Goal: Task Accomplishment & Management: Use online tool/utility

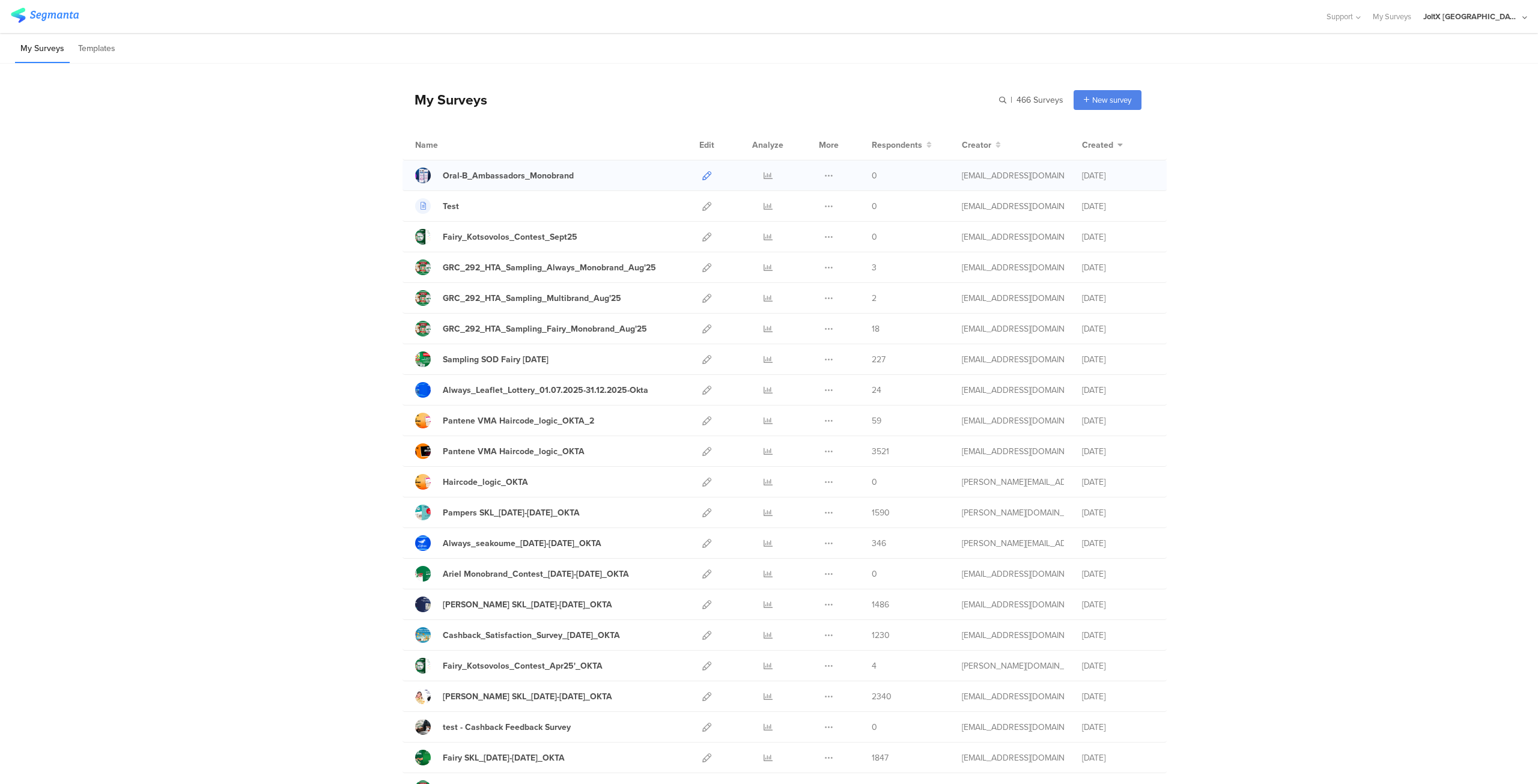
click at [703, 171] on icon at bounding box center [707, 175] width 9 height 9
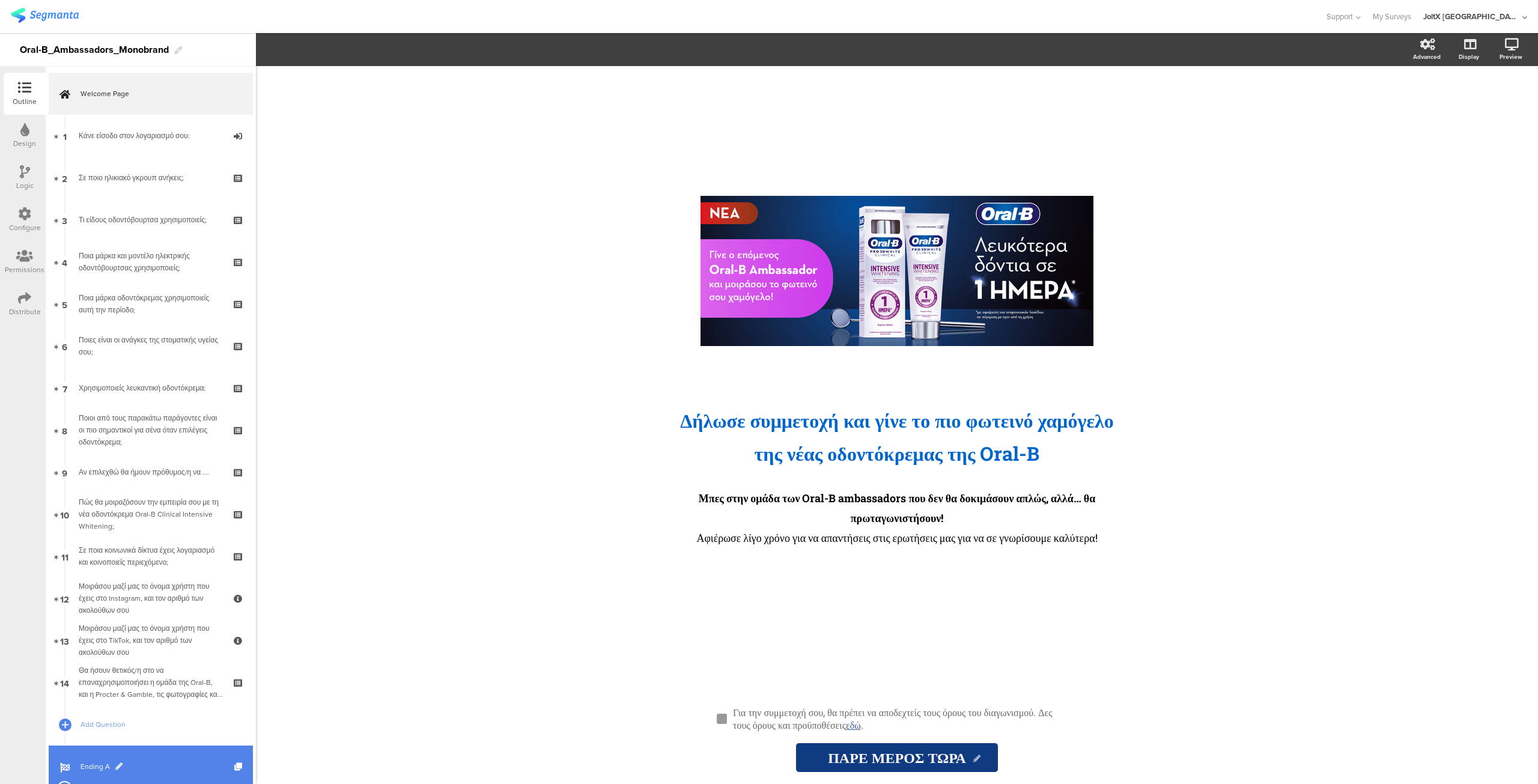
click at [93, 756] on link "Ending A" at bounding box center [150, 766] width 204 height 42
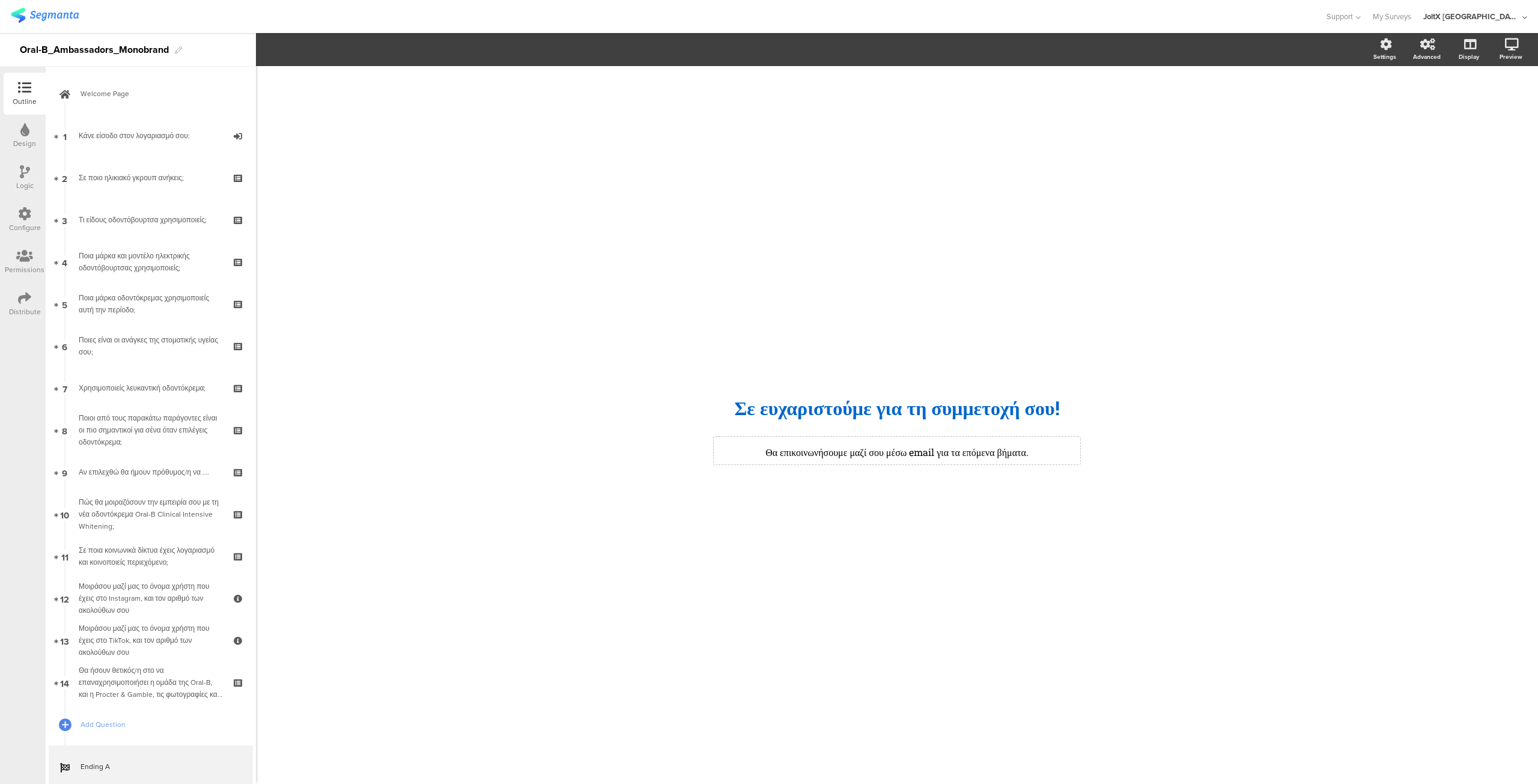
click at [764, 454] on div "Θα επικοινωνήσουμε μαζί σου μέσω email για τα επόμενα βήματα. Θα επικοινωνήσουμ…" at bounding box center [897, 451] width 367 height 28
drag, startPoint x: 747, startPoint y: 452, endPoint x: 1063, endPoint y: 438, distance: 316.3
click at [1062, 435] on div "/ Σε ευχαρ﻿ιστούμε για τη συμμετοχή σου! Σε ευχαρ﻿ιστούμε για τη συμμετοχή σου!…" at bounding box center [897, 425] width 481 height 109
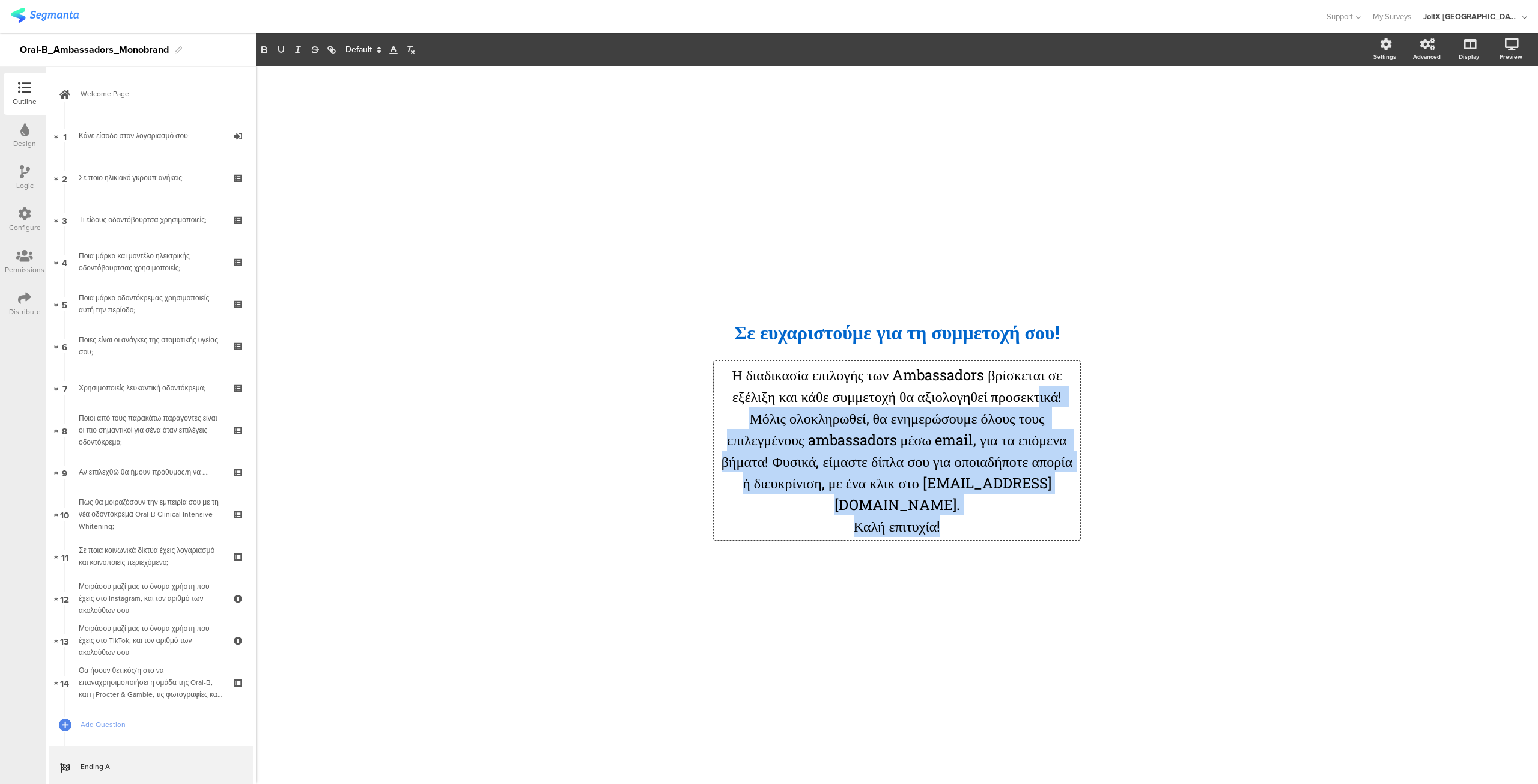
drag, startPoint x: 956, startPoint y: 524, endPoint x: 785, endPoint y: 421, distance: 199.6
click at [781, 420] on div "Η διαδικασία επιλογής των Ambassadors βρίσκεται σε εξέλιξη και κάθε συμμετοχή θ…" at bounding box center [897, 450] width 361 height 173
click at [812, 418] on p "Η διαδικασία επιλογής των Ambassadors βρίσκεται σε εξέλιξη και κάθε συμμετοχή θ…" at bounding box center [897, 440] width 361 height 151
drag, startPoint x: 806, startPoint y: 417, endPoint x: 811, endPoint y: 431, distance: 14.9
click at [807, 418] on p "Η διαδικασία επιλογής των Ambassadors βρίσκεται σε εξέλιξη και κάθε συμμετοχή θ…" at bounding box center [897, 440] width 361 height 151
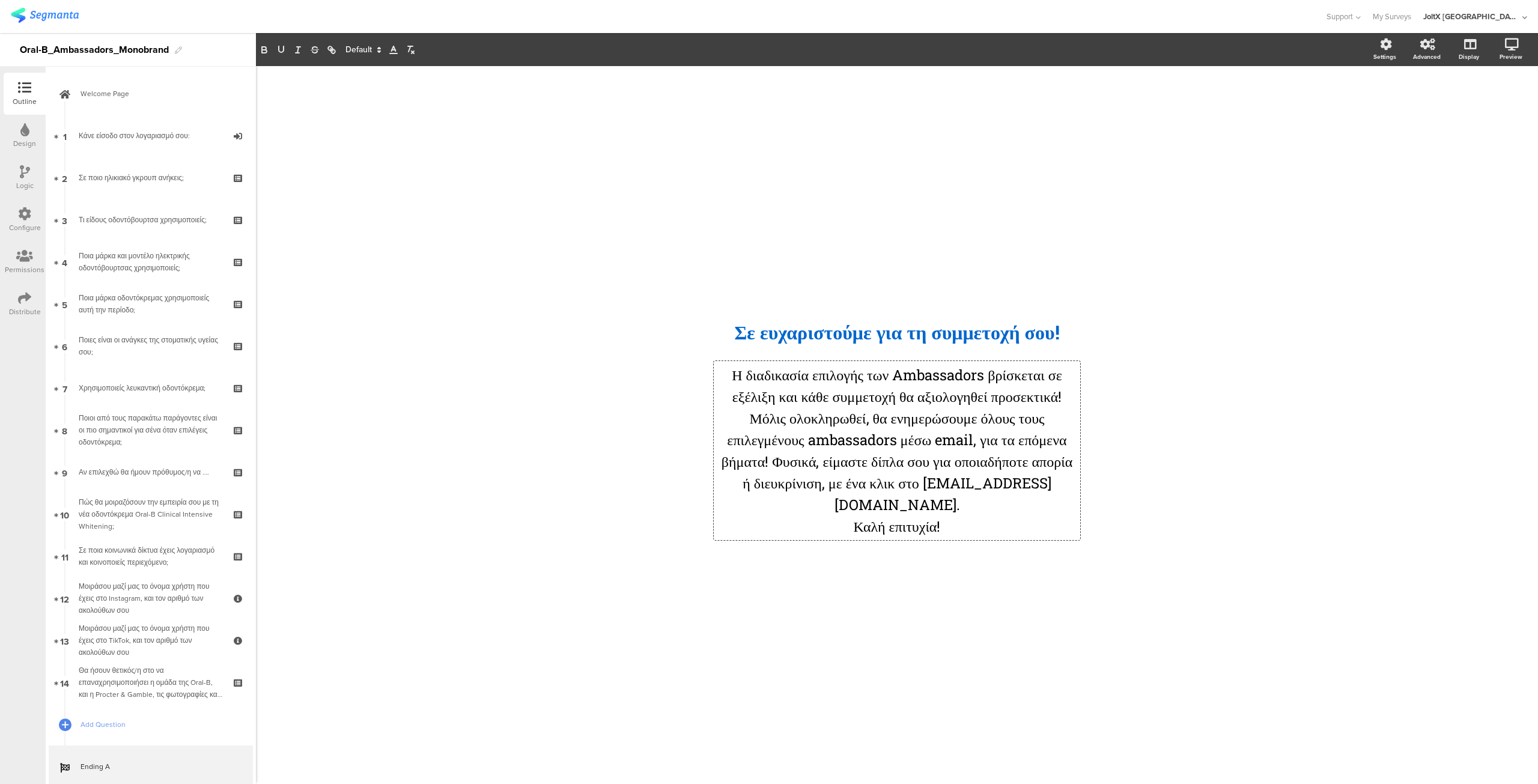
click at [854, 471] on p "Μόλις ολοκληρωθεί, θα ενημερώσουμε όλους τους επιλεγμένους ambassadors μέσω ema…" at bounding box center [897, 461] width 361 height 108
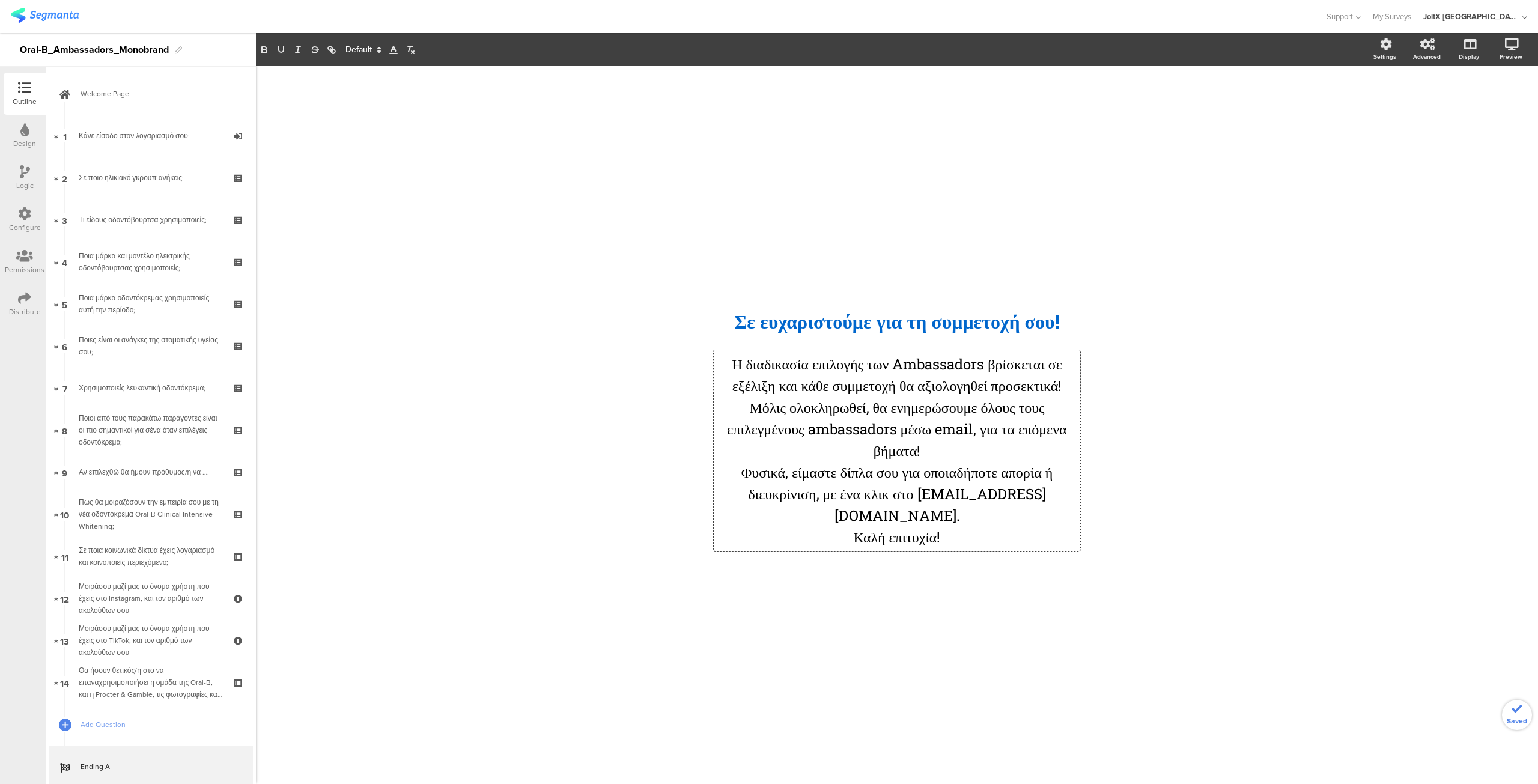
drag, startPoint x: 947, startPoint y: 397, endPoint x: 948, endPoint y: 405, distance: 8.1
click at [947, 396] on p "Η διαδικασία επιλογής των Ambassadors βρίσκεται σε εξέλιξη και κάθε συμμετοχή θ…" at bounding box center [897, 375] width 361 height 43
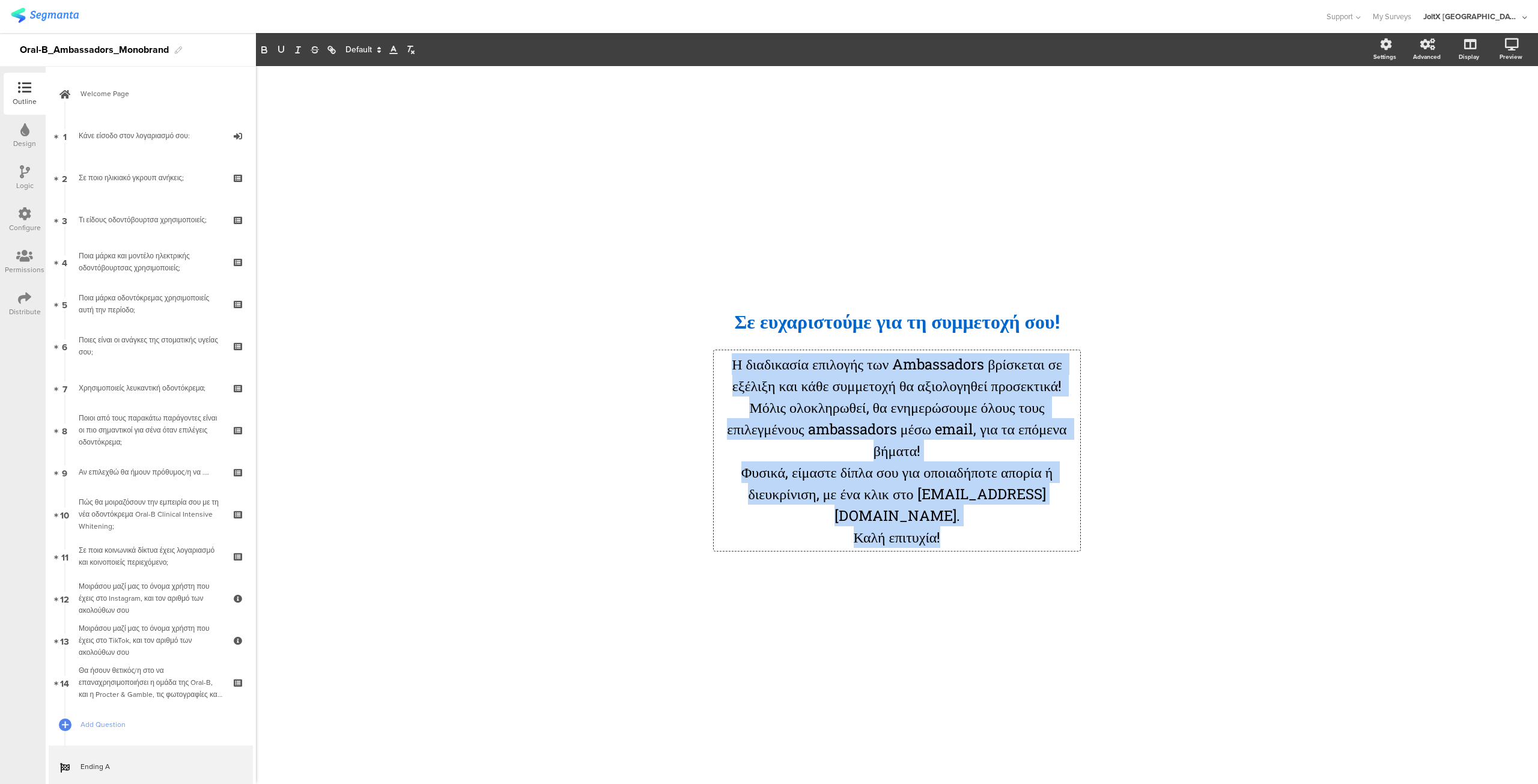
drag, startPoint x: 930, startPoint y: 521, endPoint x: 666, endPoint y: 339, distance: 320.7
click at [702, 353] on div "/ Σε ευχαρ﻿ιστούμε για τη συμμετοχή σου! Σε ευχαρ﻿ιστούμε για τη συμμετοχή σου!…" at bounding box center [897, 425] width 481 height 282
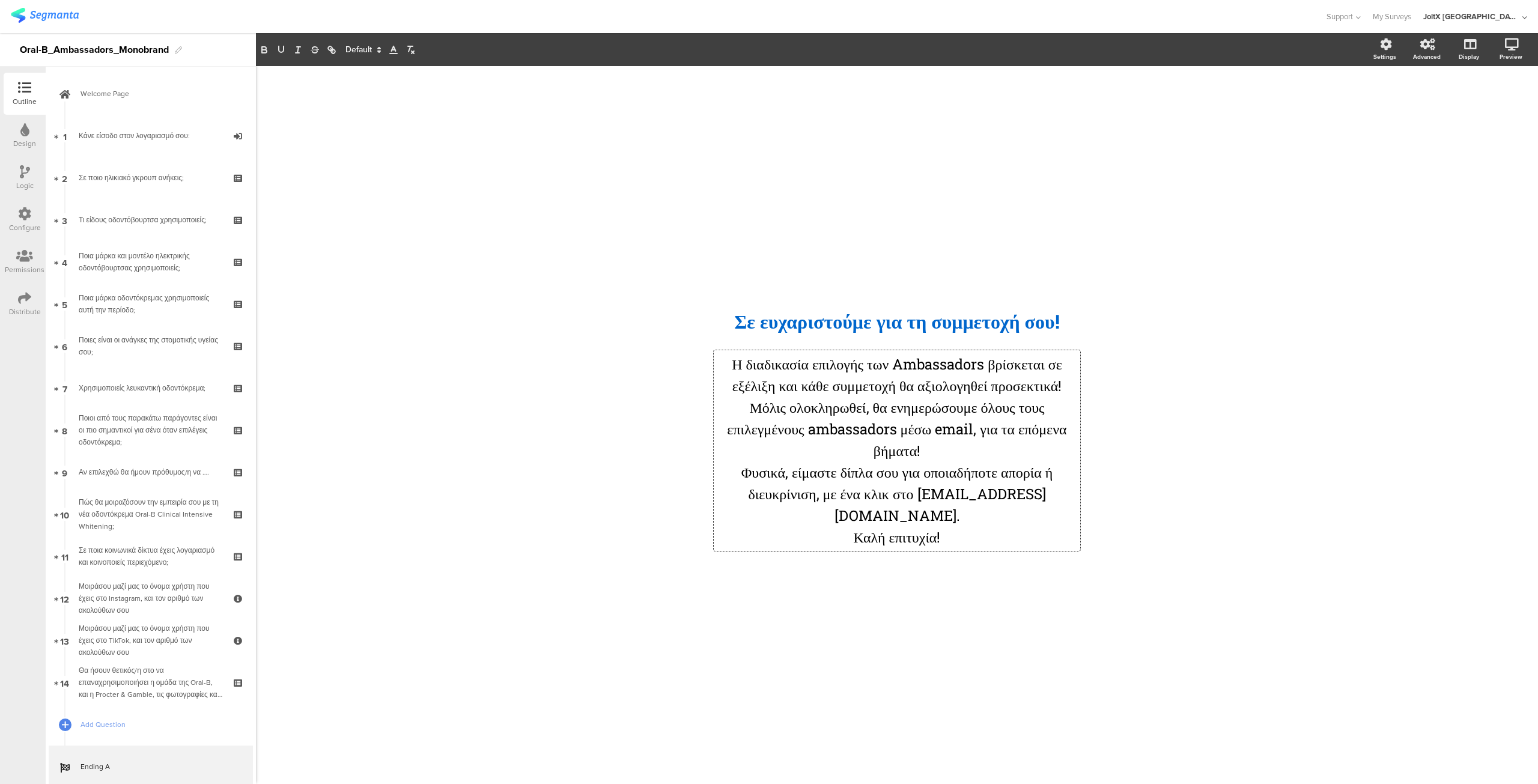
click at [376, 49] on icon at bounding box center [379, 50] width 11 height 11
click at [357, 155] on span at bounding box center [363, 162] width 34 height 19
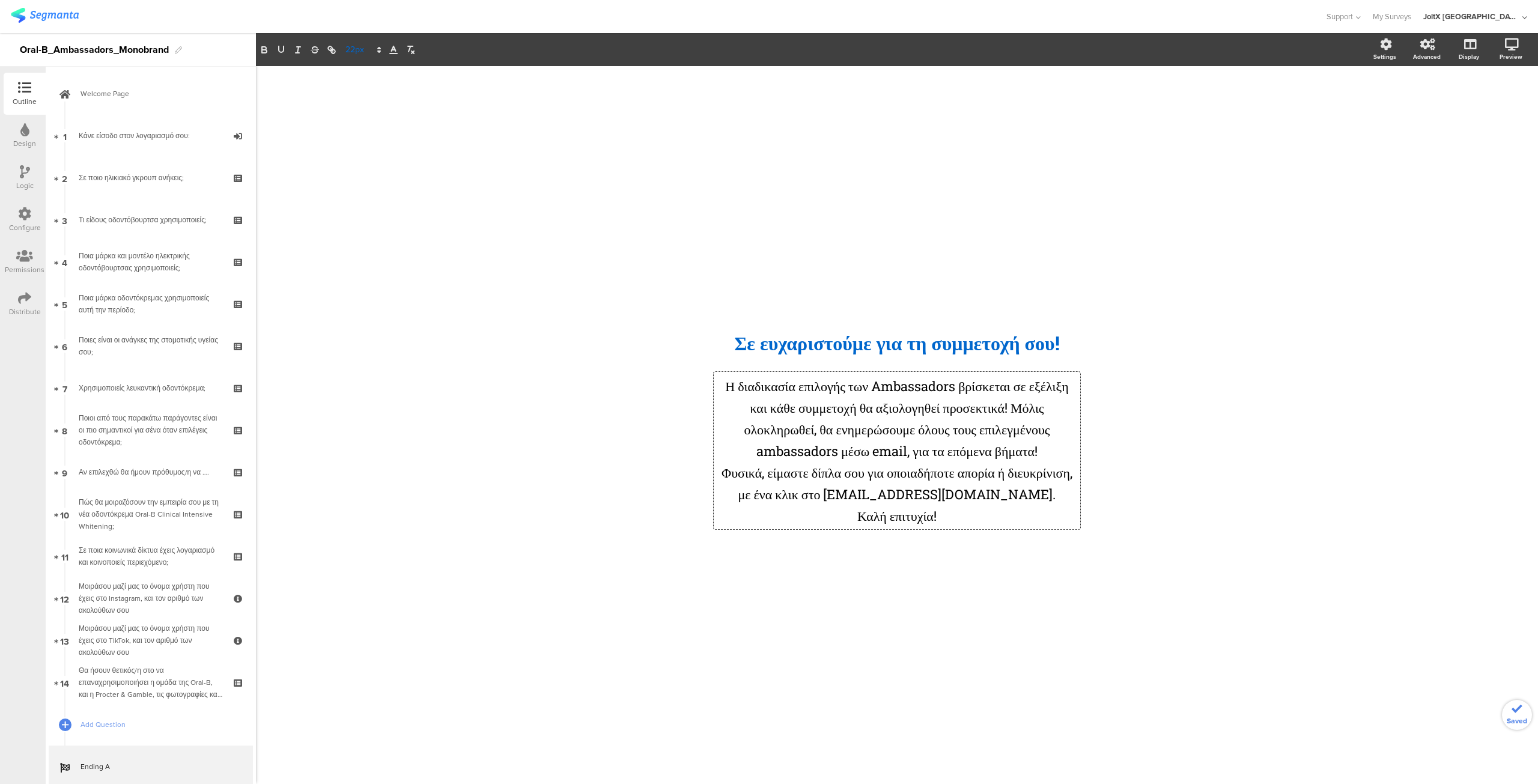
click at [374, 49] on icon at bounding box center [379, 50] width 11 height 11
click at [358, 139] on span at bounding box center [363, 143] width 34 height 19
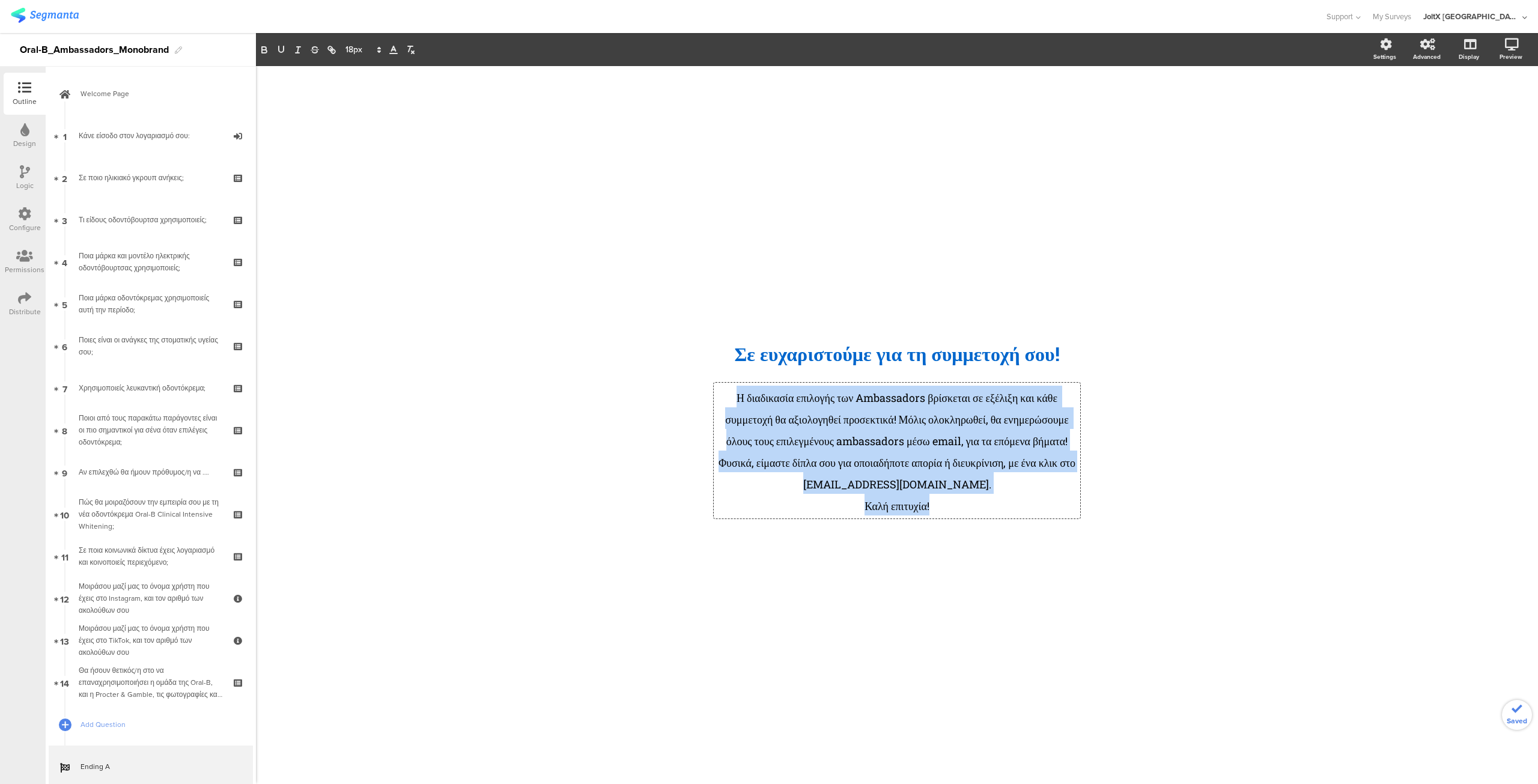
click at [862, 443] on p "Η διαδικασία επιλογής των Ambassadors βρίσκεται σε εξέλιξη και κάθε συμμετοχή θ…" at bounding box center [897, 418] width 361 height 65
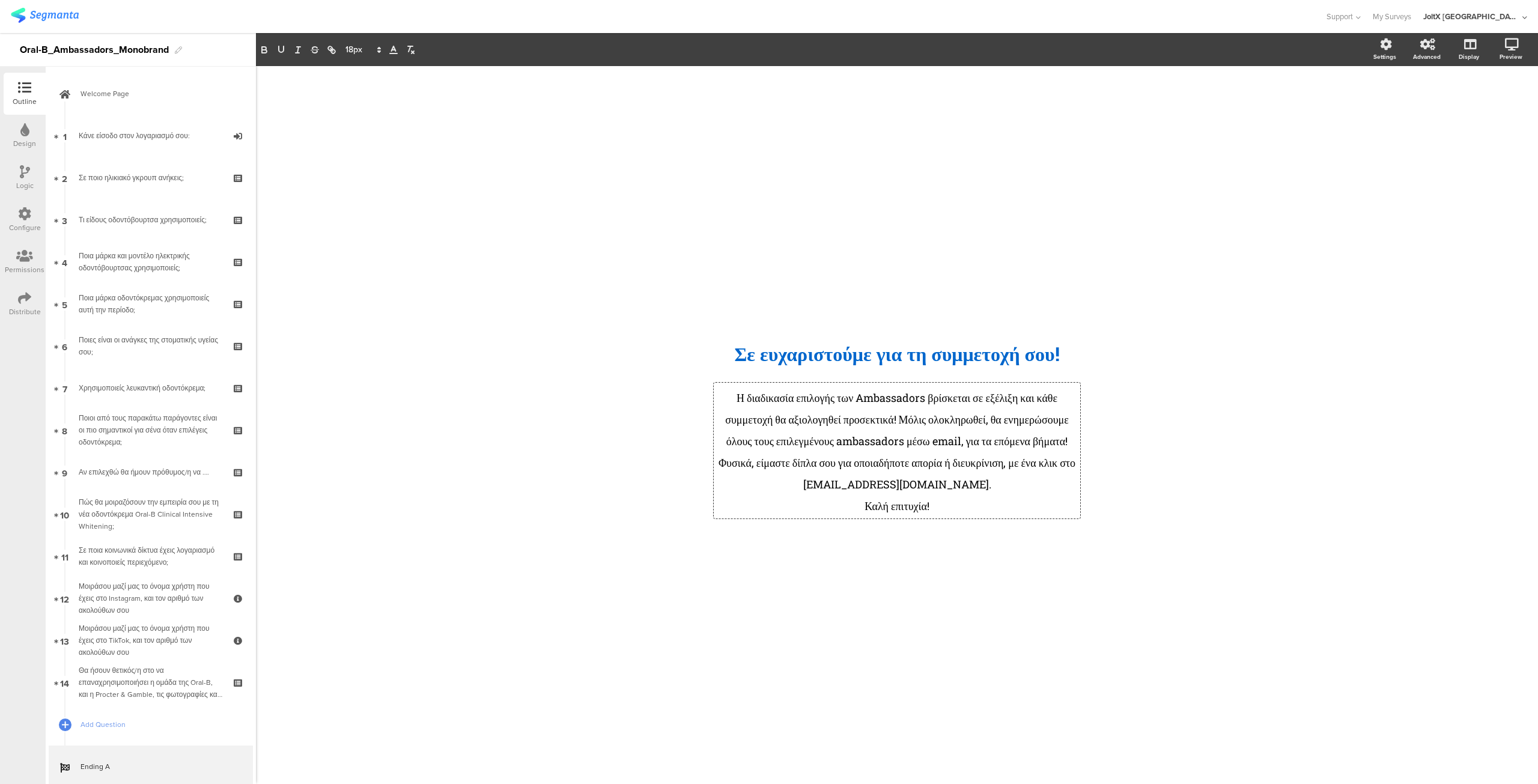
drag, startPoint x: 1028, startPoint y: 494, endPoint x: 823, endPoint y: 508, distance: 205.5
click at [824, 491] on span "Φυσικά, είμαστε δίπλα σου για οποιαδήποτε απορία ή διευκρίνιση, με ένα κλικ στο…" at bounding box center [898, 473] width 359 height 36
copy span "contests-epithimies@47puritystreet.com"
click at [329, 49] on icon "button" at bounding box center [332, 50] width 11 height 11
type input "mailto:contests-epithimies@47puritystreet.com"
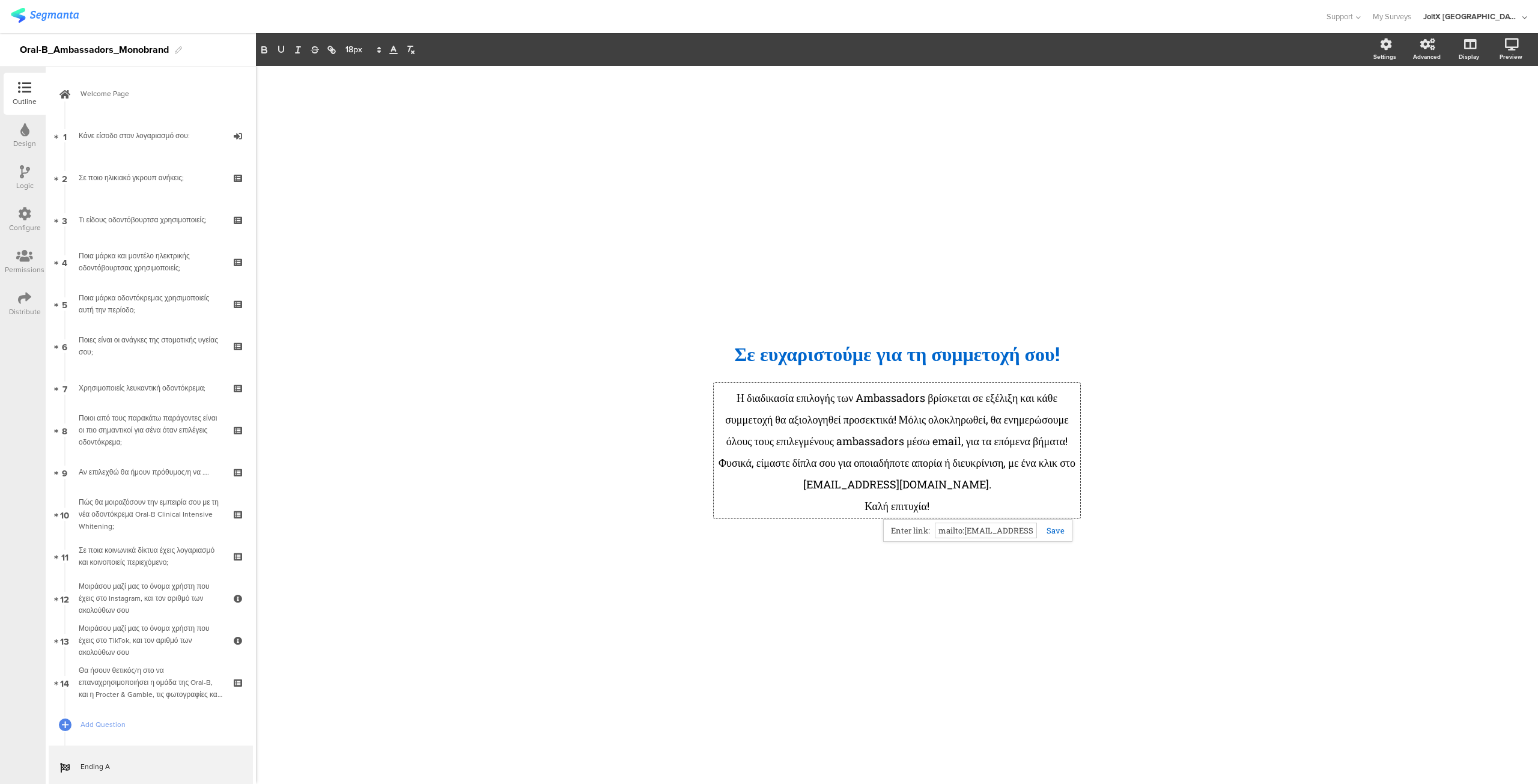
click at [1056, 525] on link at bounding box center [1051, 530] width 28 height 11
click at [795, 491] on span "Φυσικά, είμαστε δίπλα σου για οποιαδήποτε απορία ή διευκρίνιση, με ένα κλικ στο" at bounding box center [898, 473] width 341 height 36
click at [906, 343] on span "Σε ευχαρ﻿ιστούμε για τη συμμετοχή σου!" at bounding box center [897, 353] width 325 height 26
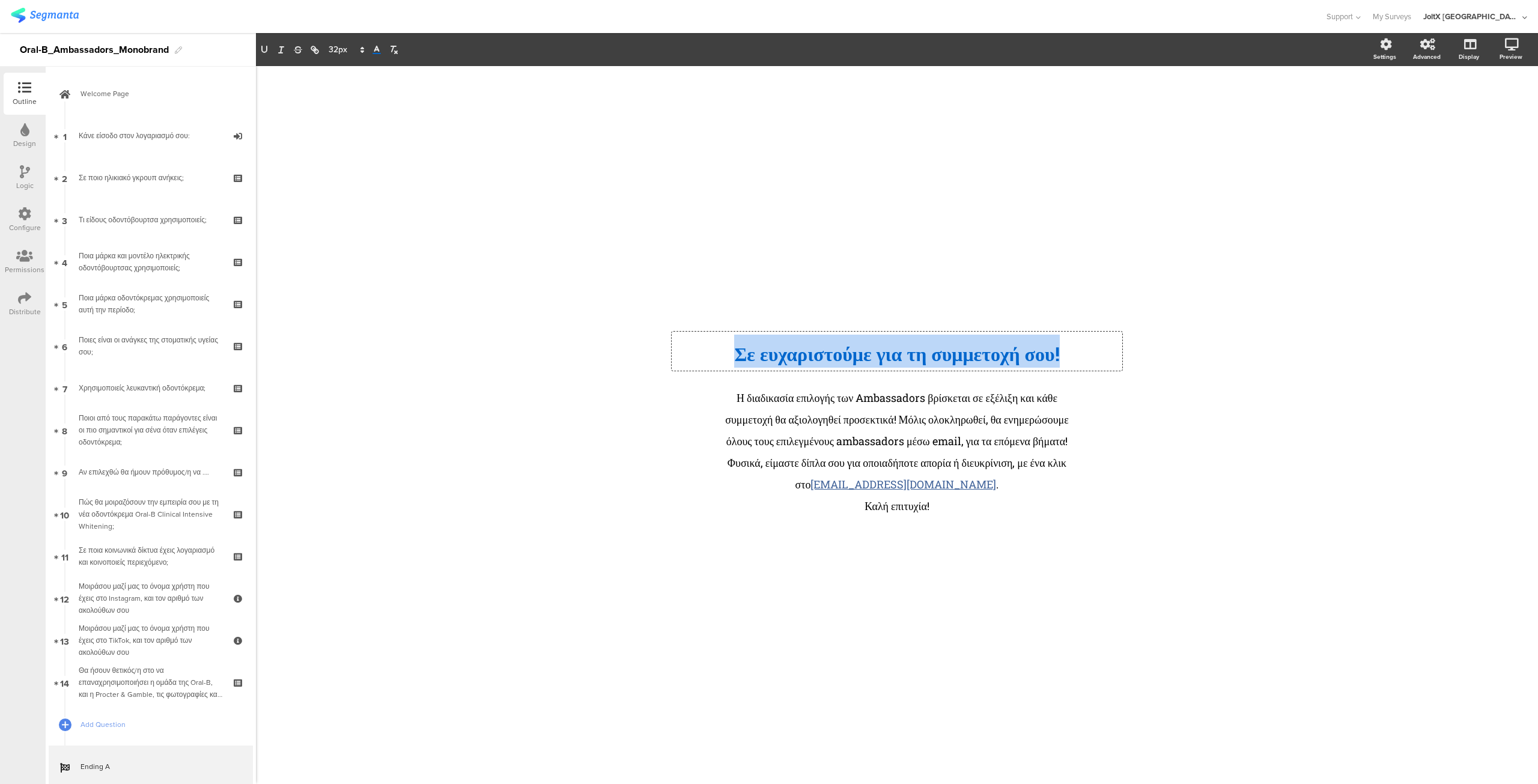
drag, startPoint x: 1069, startPoint y: 339, endPoint x: 670, endPoint y: 346, distance: 399.1
click at [665, 344] on div "/ Σε ευχαρ﻿ιστούμε για τη συμμετοχή σου! Σε ευχαρ﻿ιστούμε για τη συμμετοχή σου!…" at bounding box center [897, 425] width 481 height 217
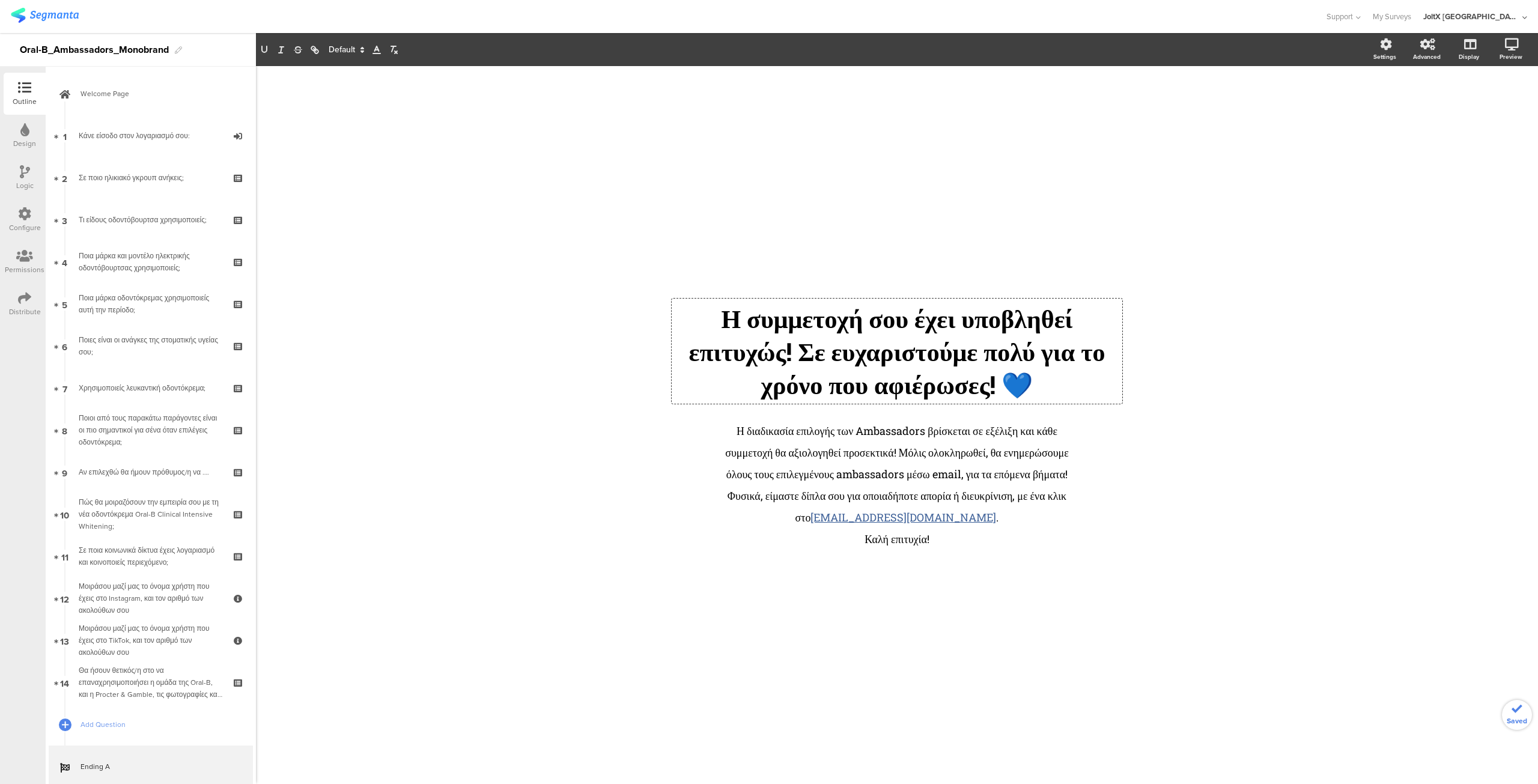
drag, startPoint x: 806, startPoint y: 339, endPoint x: 804, endPoint y: 355, distance: 16.1
click at [806, 339] on p "Η συμμετοχή σου έχει υποβληθεί επιτυχώς! Σε ευχαριστούμε πολύ για το χρόνο που …" at bounding box center [897, 351] width 445 height 99
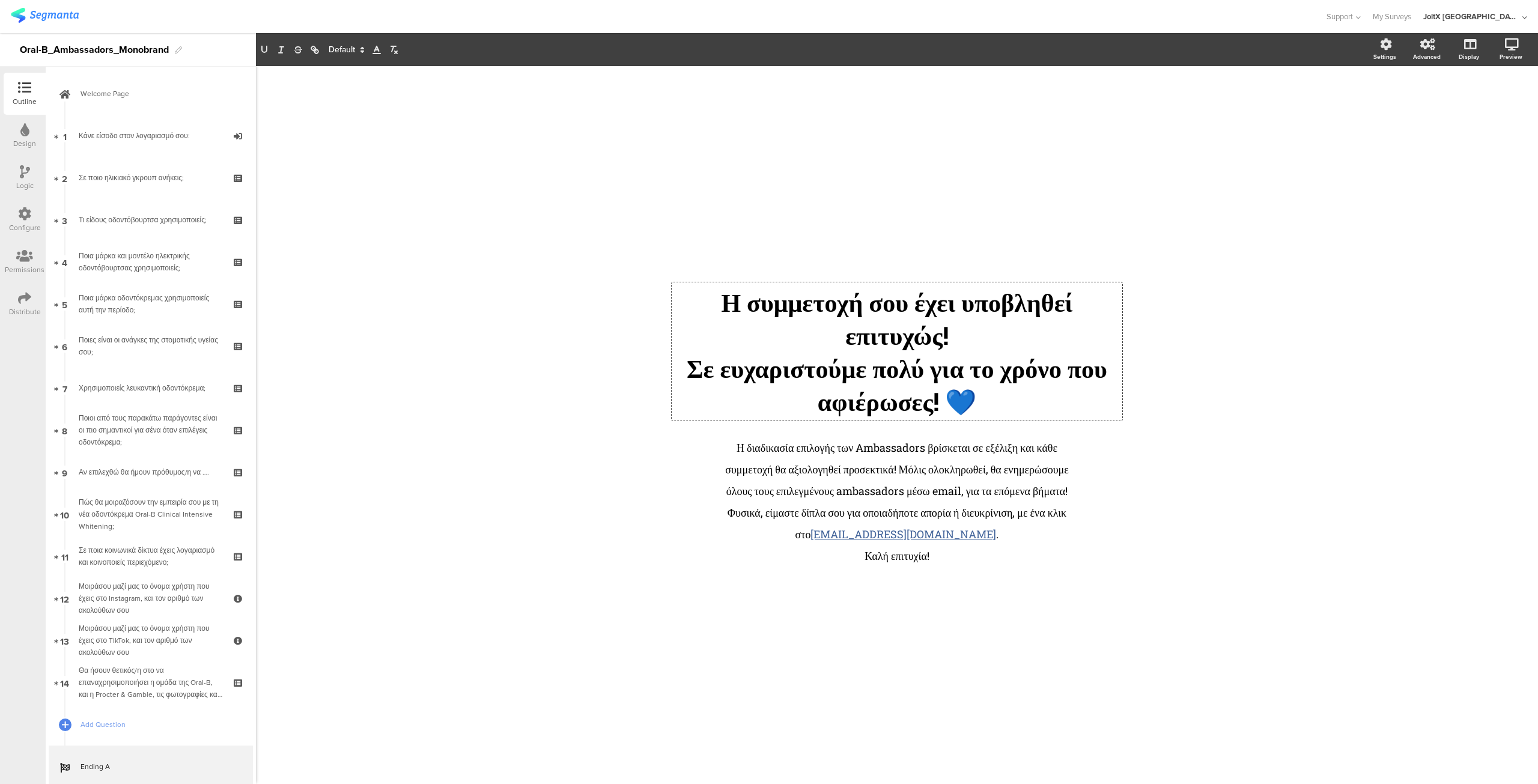
click at [712, 282] on div "Η συμμετοχή σου έχει υποβληθεί επιτυχώς! Σε ευχαριστούμε πολύ για το χρόνο που …" at bounding box center [897, 351] width 451 height 138
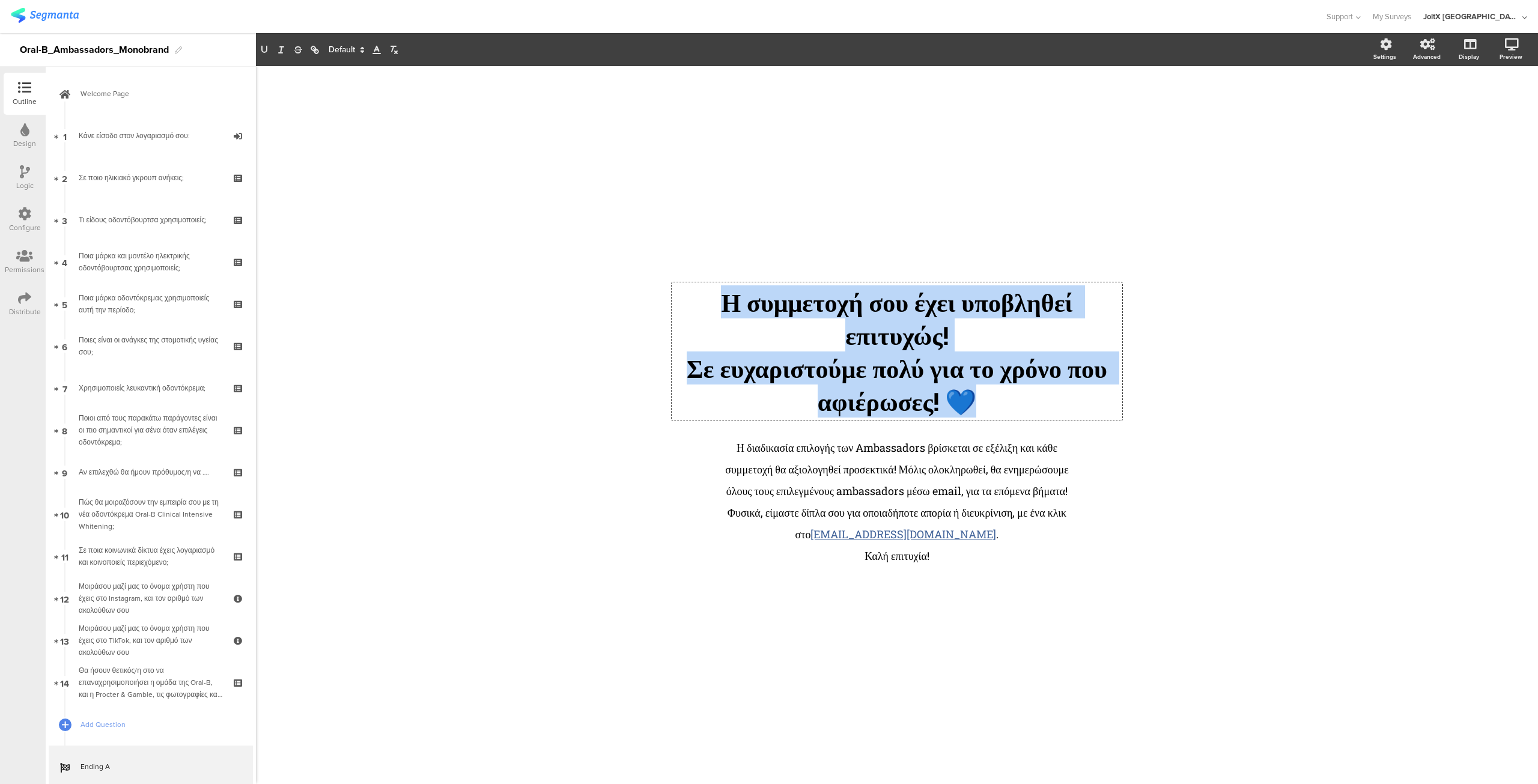
drag, startPoint x: 1019, startPoint y: 393, endPoint x: 607, endPoint y: 284, distance: 426.2
click at [648, 293] on div "/ Η συμμετοχή σου έχει υποβληθεί επιτυχώς! Σε ευχαριστούμε πολύ για το χρόνο πο…" at bounding box center [897, 419] width 504 height 706
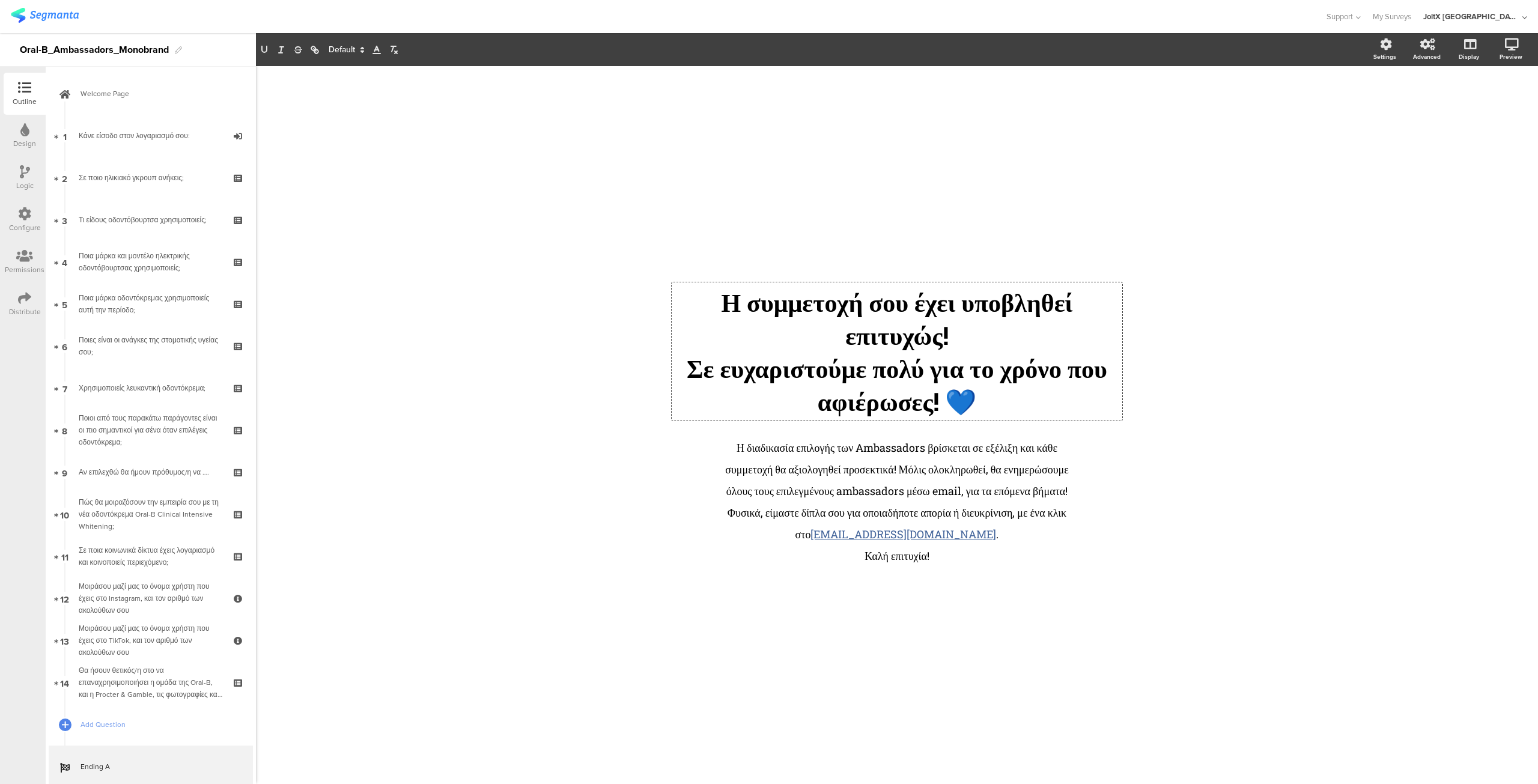
click at [357, 47] on icon at bounding box center [362, 50] width 11 height 11
click at [334, 177] on span at bounding box center [346, 180] width 34 height 19
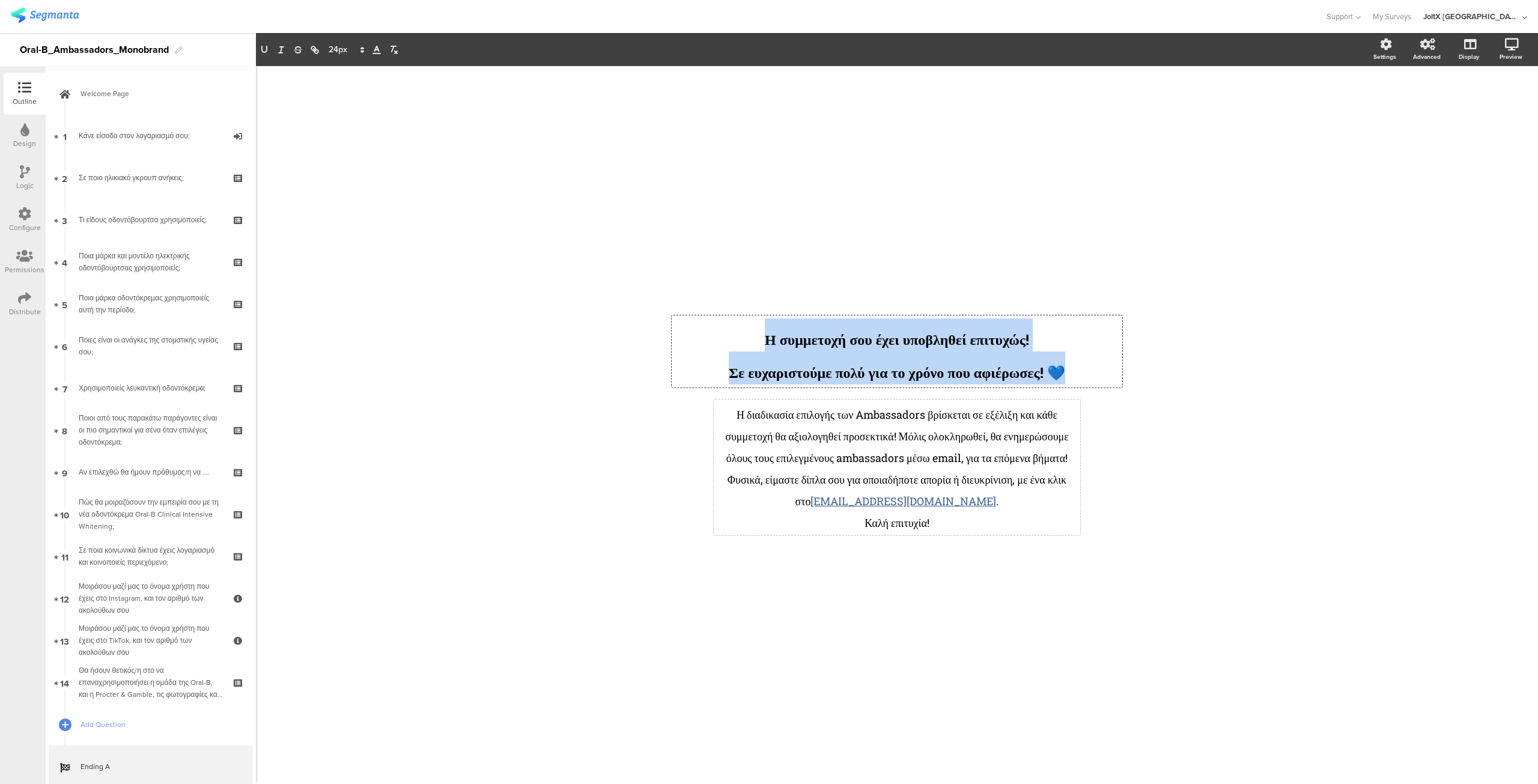
click at [841, 407] on span "Η διαδικασία επιλογής των Ambassadors βρίσκεται σε εξέλιξη και κάθε συμμετοχή θ…" at bounding box center [897, 436] width 344 height 58
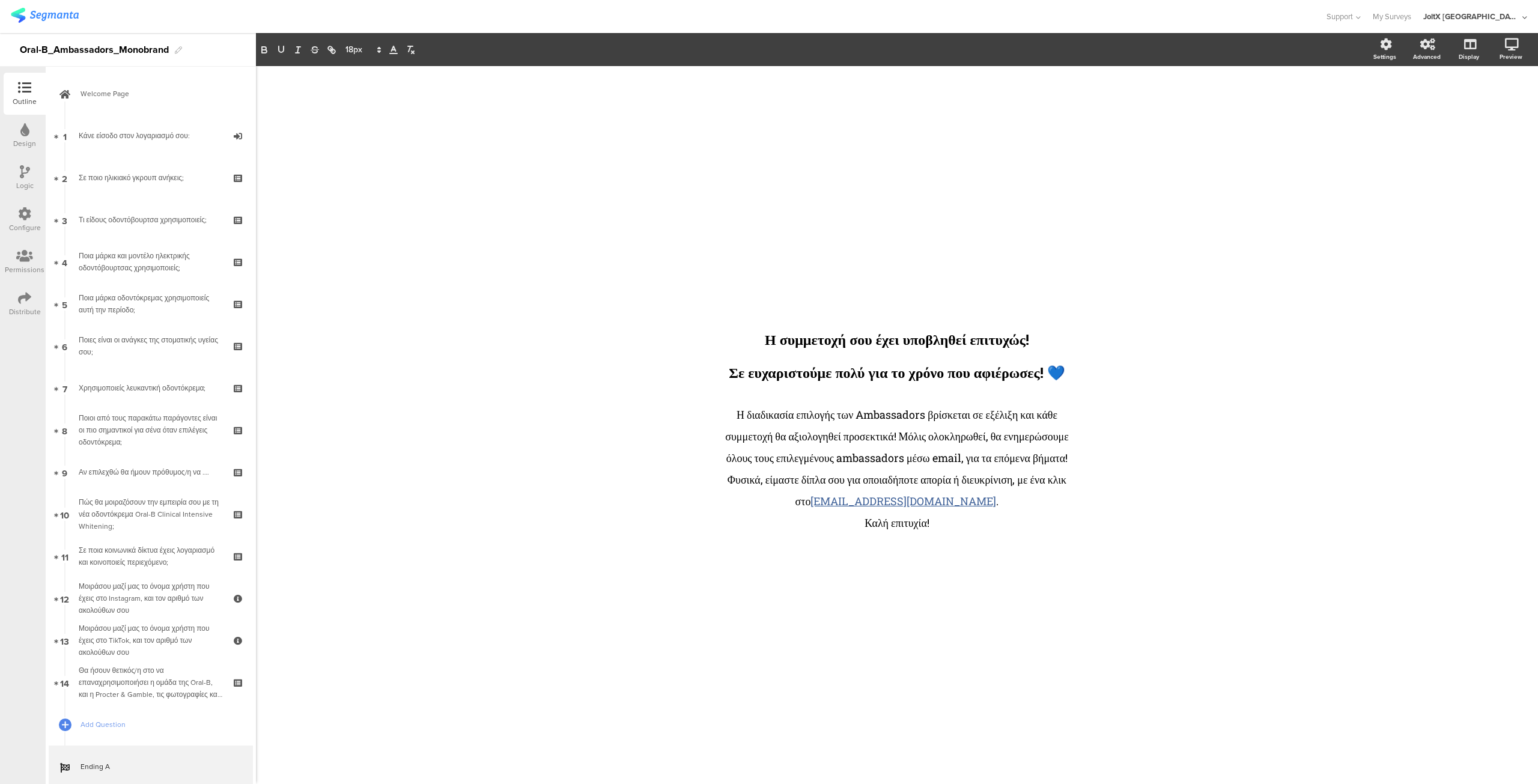
click at [625, 370] on div "/ Η συμμετοχή σου έχει υποβληθεί επιτυχώς! Σε ευχαριστούμε πολύ για το χρόνο πο…" at bounding box center [897, 425] width 1282 height 718
click at [806, 315] on div "Η συμμετοχή σου έχει υποβληθεί επιτυχώς! Σε ευχαριστούμε πολύ για το χρόνο που …" at bounding box center [897, 351] width 451 height 72
click at [804, 315] on div "Η συμμετοχή σου έχει υποβληθεί επιτυχώς! Σε ευχαριστούμε πολύ για το χρόνο που …" at bounding box center [897, 351] width 451 height 72
click at [376, 48] on polyline at bounding box center [377, 48] width 4 height 5
click at [438, 63] on span at bounding box center [438, 65] width 10 height 10
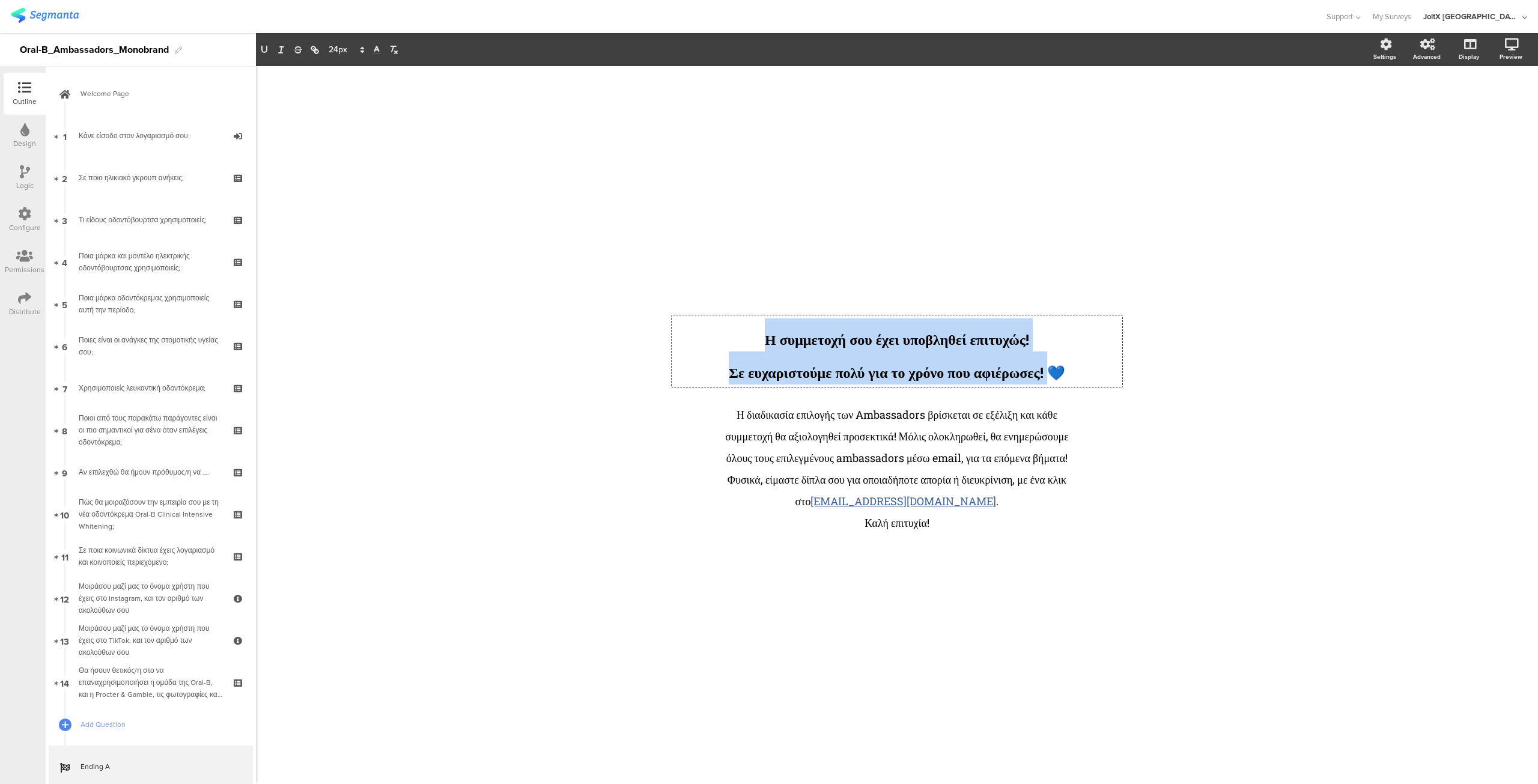
drag, startPoint x: 830, startPoint y: 337, endPoint x: 1061, endPoint y: 368, distance: 233.1
click at [1064, 359] on div "﻿ Η συμμετοχή σου έχει υποβληθεί επιτυχώς! Σε ευχαριστούμε πολύ για το χρόνο πο…" at bounding box center [897, 352] width 445 height 66
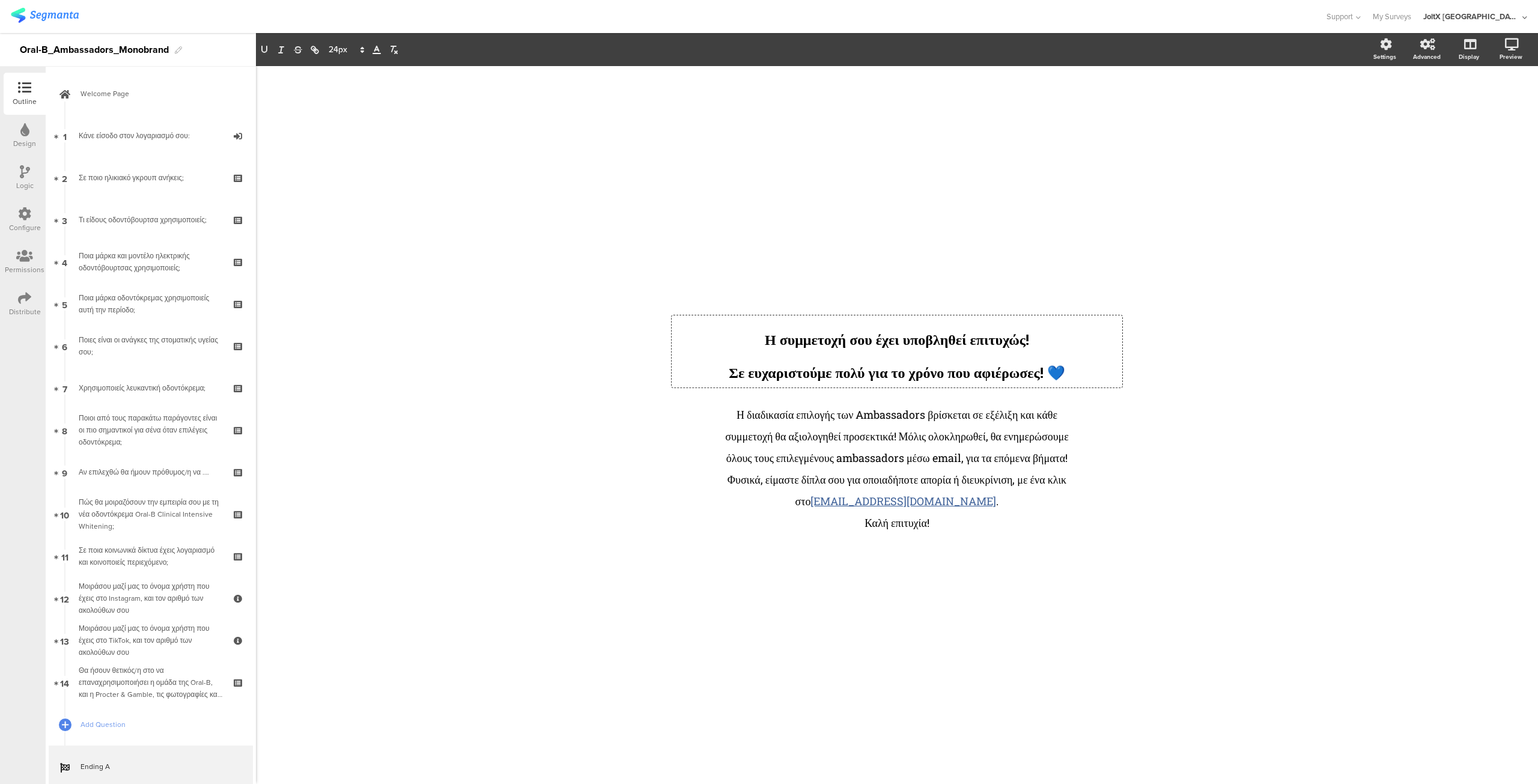
click at [376, 50] on line at bounding box center [376, 50] width 3 height 0
click at [438, 62] on span at bounding box center [438, 65] width 10 height 10
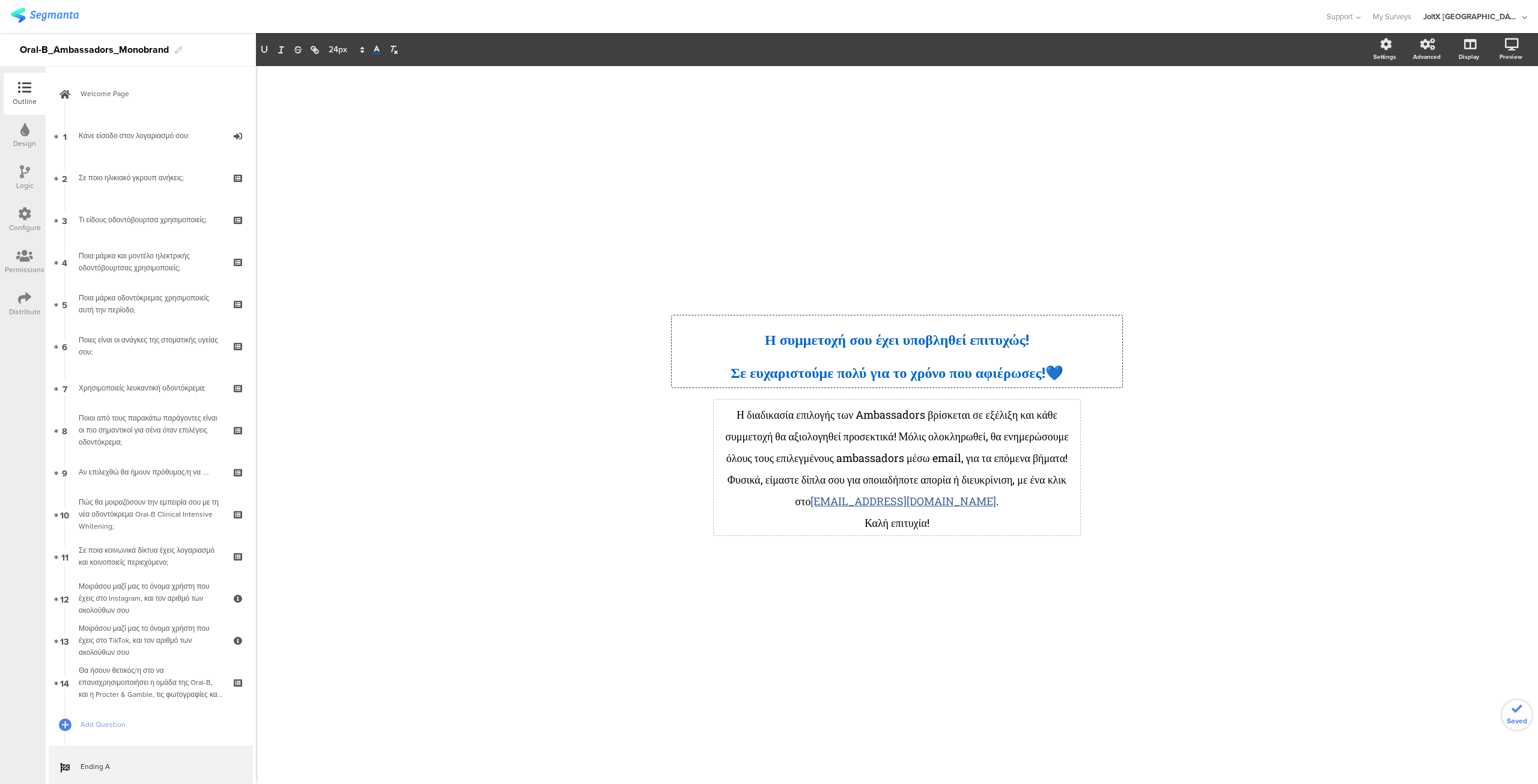
click at [752, 436] on p "Η διαδικασία επιλογής των Ambassadors βρίσκεται σε εξέλιξη και κάθε συμμετοχή θ…" at bounding box center [897, 435] width 361 height 65
click at [618, 471] on div "/ ﻿ Η συμμετοχή σου έχει υποβληθεί επιτυχώς! Σε ευχαριστούμε πολύ για το χρόνο …" at bounding box center [897, 425] width 1282 height 718
click at [858, 534] on div "Η διαδικασία επιλογής των Ambassadors βρίσκεται σε εξέλιξη και κάθε συμμετοχή θ…" at bounding box center [897, 467] width 367 height 136
click at [865, 530] on span "Καλή επιτυχία!" at bounding box center [897, 522] width 65 height 14
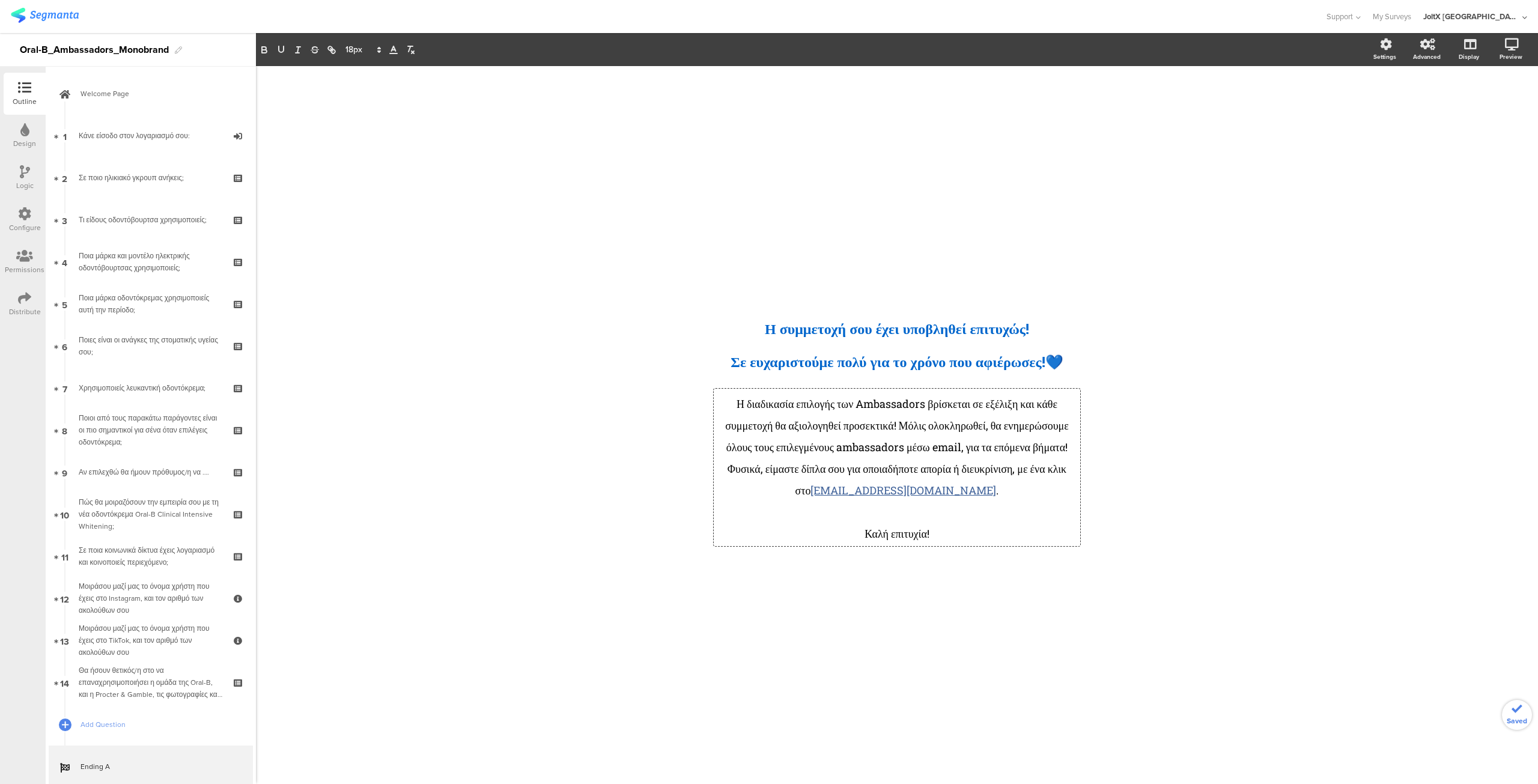
click at [859, 609] on div "/ ﻿ Η συμμετοχή σου έχει υποβληθεί επιτυχώς! Σε ευχαριστούμε πολύ για το χρόνο …" at bounding box center [897, 419] width 504 height 706
click at [723, 478] on div "Η διαδικασία επιλογής των Ambassadors βρίσκεται σε εξέλιξη και κάθε συμμετοχή θ…" at bounding box center [897, 467] width 367 height 157
click at [721, 479] on p "Φυσικά, είμαστε δίπλα σου για οποιαδήποτε απορία ή διευκρίνιση, με ένα κλικ στο…" at bounding box center [897, 478] width 361 height 43
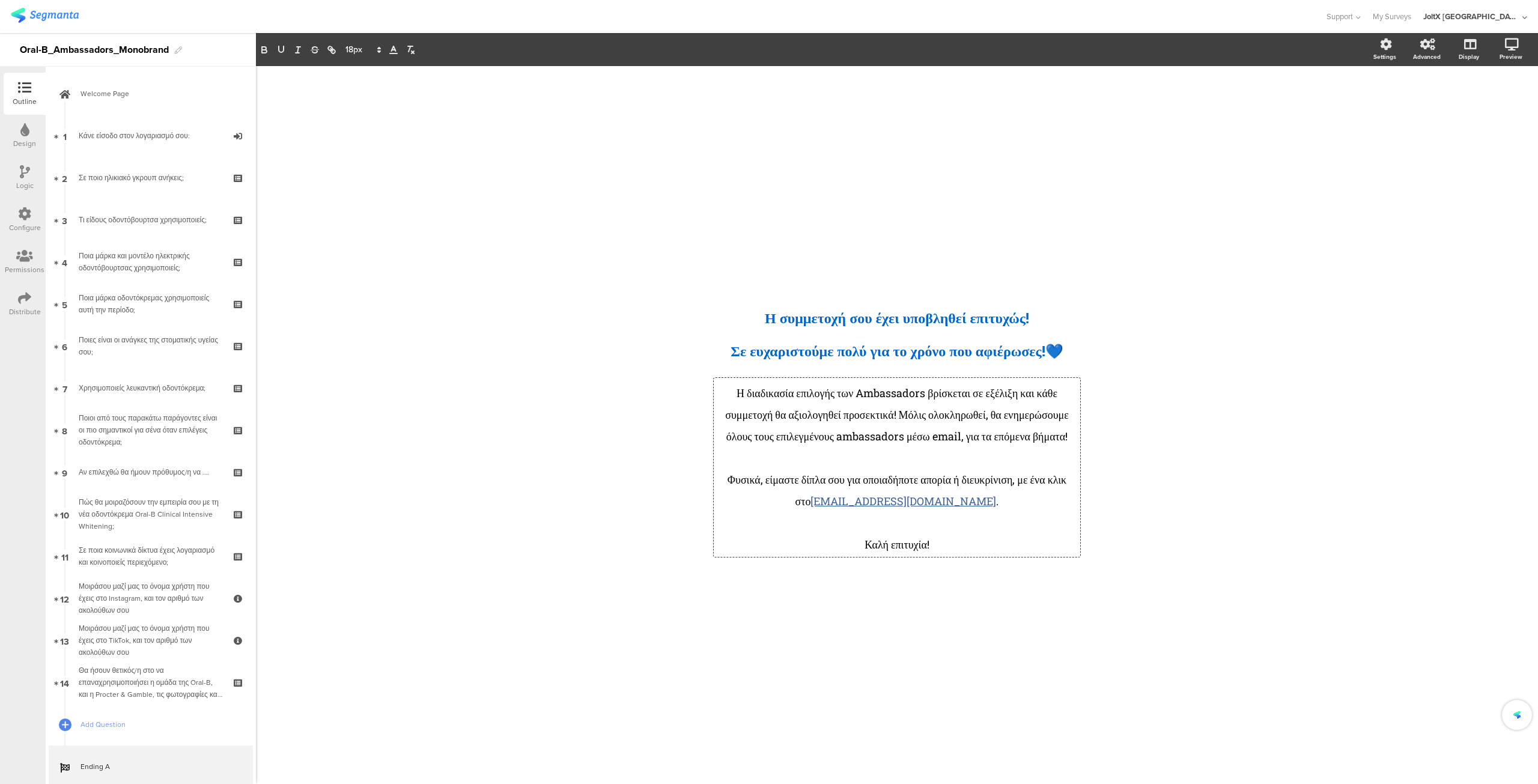
click at [845, 620] on div "/ ﻿ Η συμμετοχή σου έχει υποβληθεί επιτυχώς! Σε ευχαριστούμε πολύ για το χρόνο …" at bounding box center [897, 419] width 504 height 706
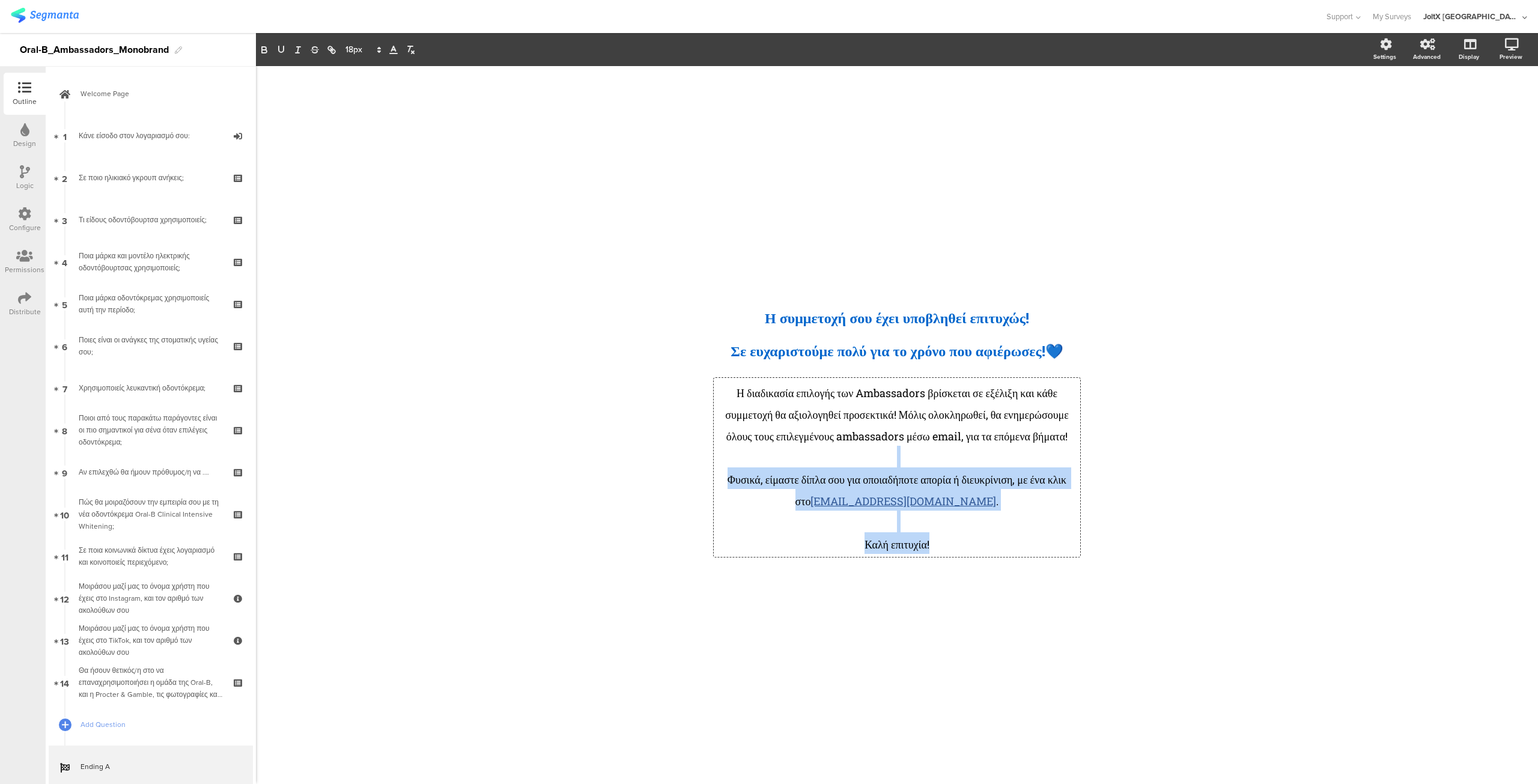
drag, startPoint x: 863, startPoint y: 555, endPoint x: 1006, endPoint y: 574, distance: 144.3
click at [1032, 570] on div "/ ﻿ Η συμμετοχή σου έχει υποβληθεί επιτυχώς! Σε ευχαριστούμε πολύ για το χρόνο …" at bounding box center [897, 425] width 481 height 293
drag, startPoint x: 953, startPoint y: 549, endPoint x: 949, endPoint y: 557, distance: 8.9
click at [953, 550] on p "Καλή επιτυχία!" at bounding box center [897, 543] width 361 height 21
click at [866, 545] on p "Καλή επιτυχία!" at bounding box center [897, 543] width 361 height 21
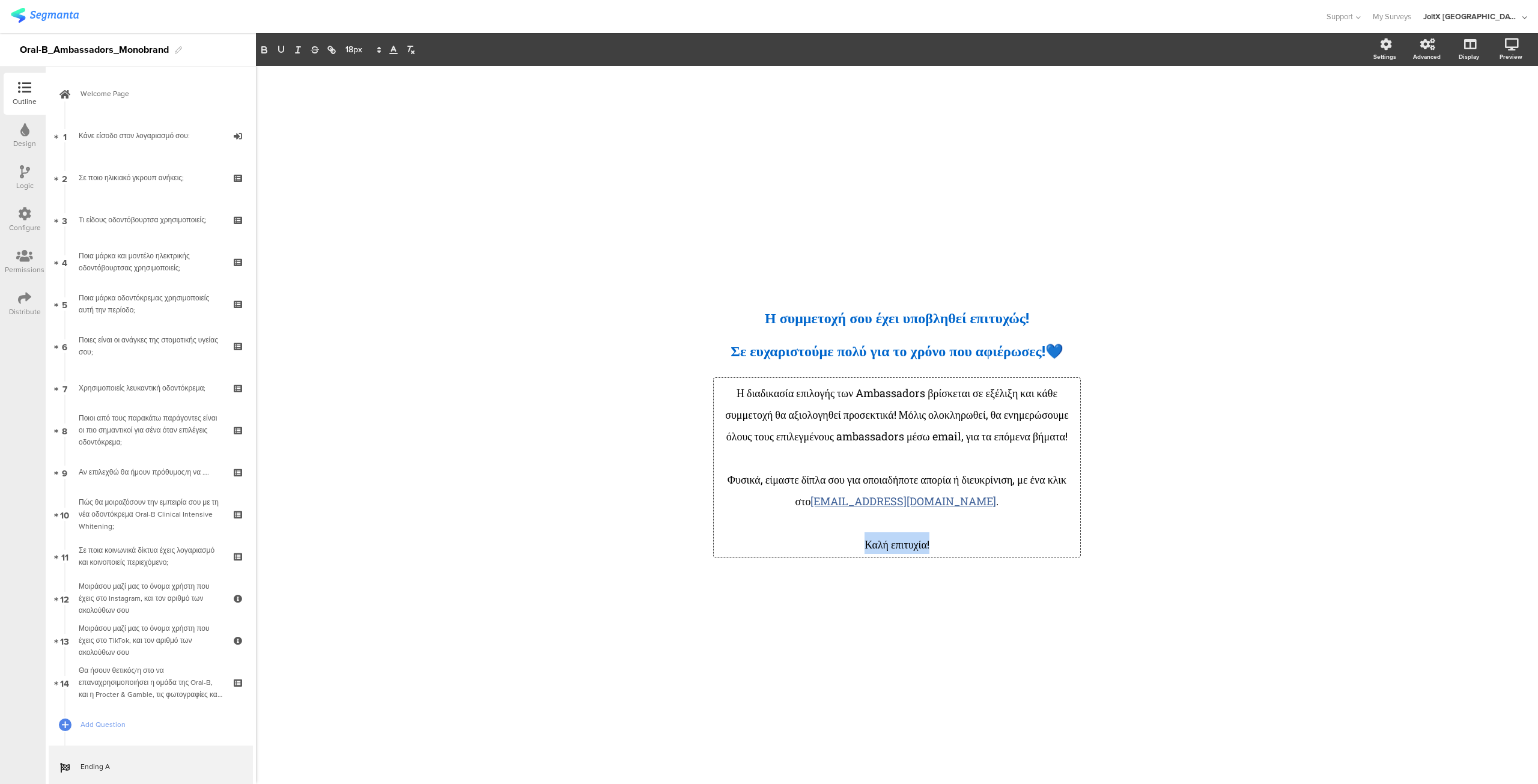
drag, startPoint x: 859, startPoint y: 555, endPoint x: 973, endPoint y: 563, distance: 114.3
click at [973, 554] on p "Καλή επιτυχία!" at bounding box center [897, 543] width 361 height 21
click at [373, 47] on span at bounding box center [363, 50] width 45 height 14
click at [352, 154] on span at bounding box center [363, 162] width 34 height 19
click at [394, 51] on icon at bounding box center [393, 50] width 11 height 11
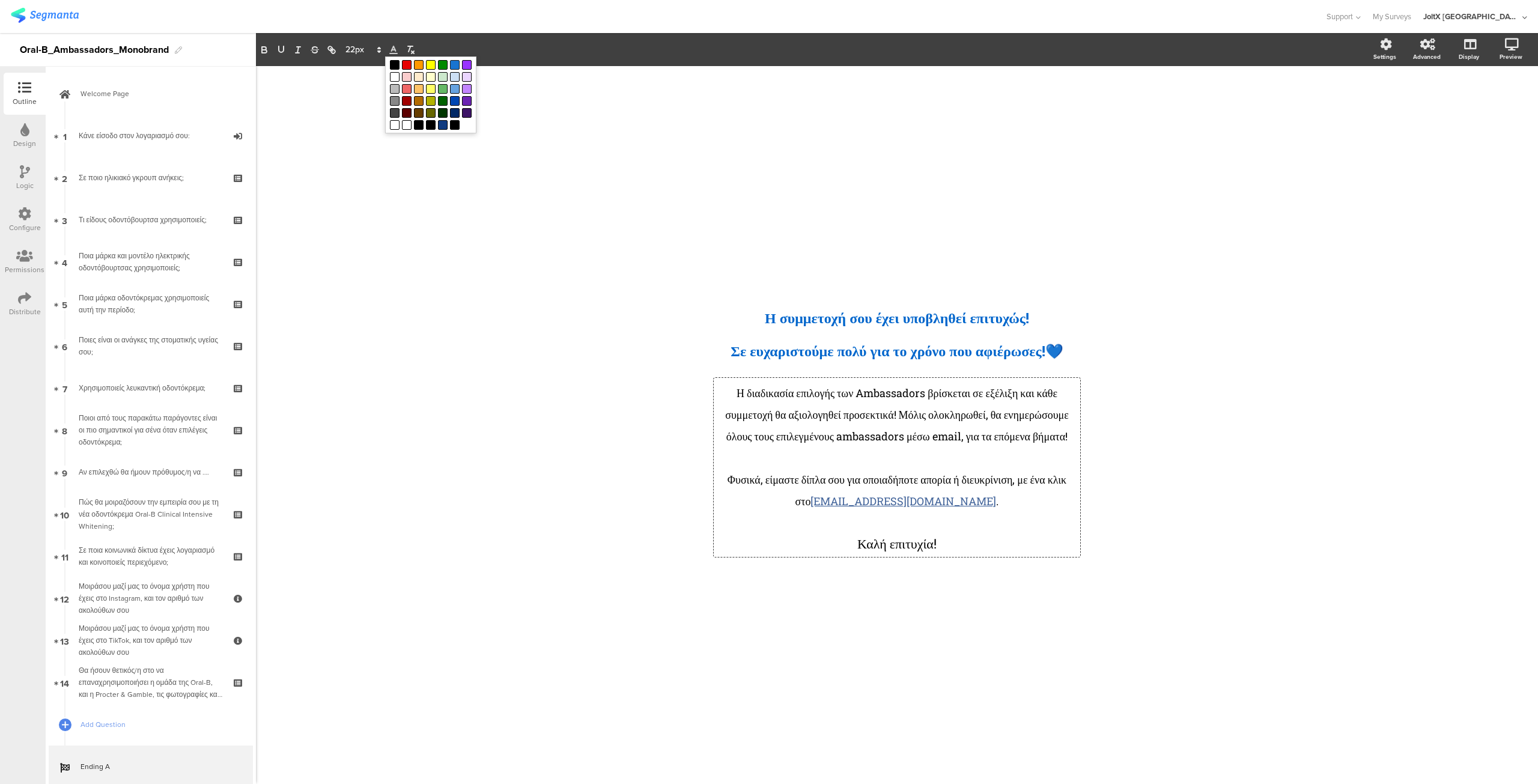
click at [455, 65] on span at bounding box center [455, 65] width 10 height 10
click at [882, 443] on span "Η διαδικασία επιλογής των Ambassadors βρίσκεται σε εξέλιξη και κάθε συμμετοχή θ…" at bounding box center [898, 414] width 346 height 58
drag, startPoint x: 631, startPoint y: 468, endPoint x: 635, endPoint y: 486, distance: 18.4
click at [631, 468] on div "/ ﻿ Η συμμετοχή σου έχει υποβληθεί επιτυχώς! Σε ευχαριστούμε πολύ για το χρόνο …" at bounding box center [897, 425] width 1282 height 718
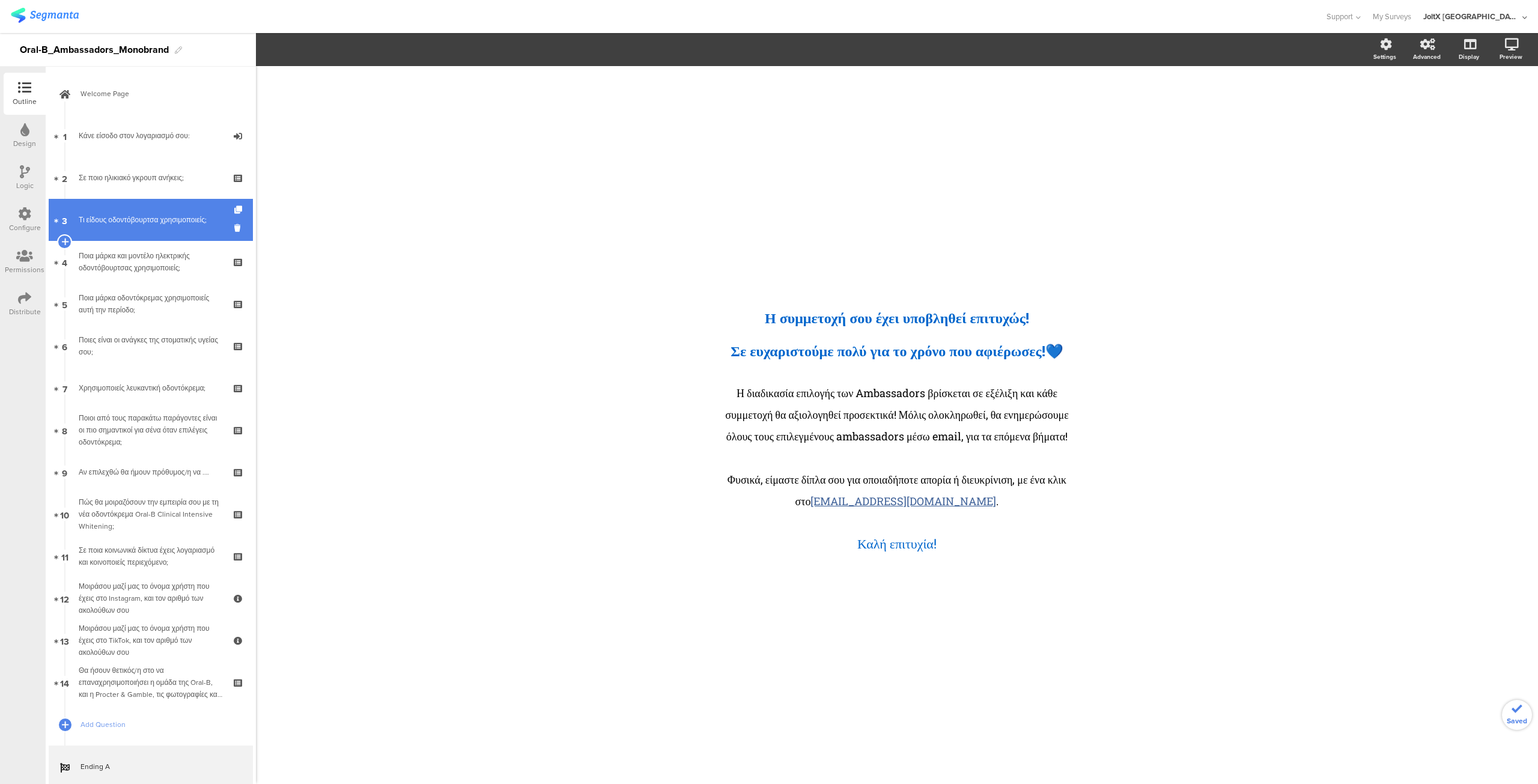
click at [116, 219] on div "Τι είδους οδοντόβουρτσα χρησιμοποιείς;" at bounding box center [151, 219] width 144 height 12
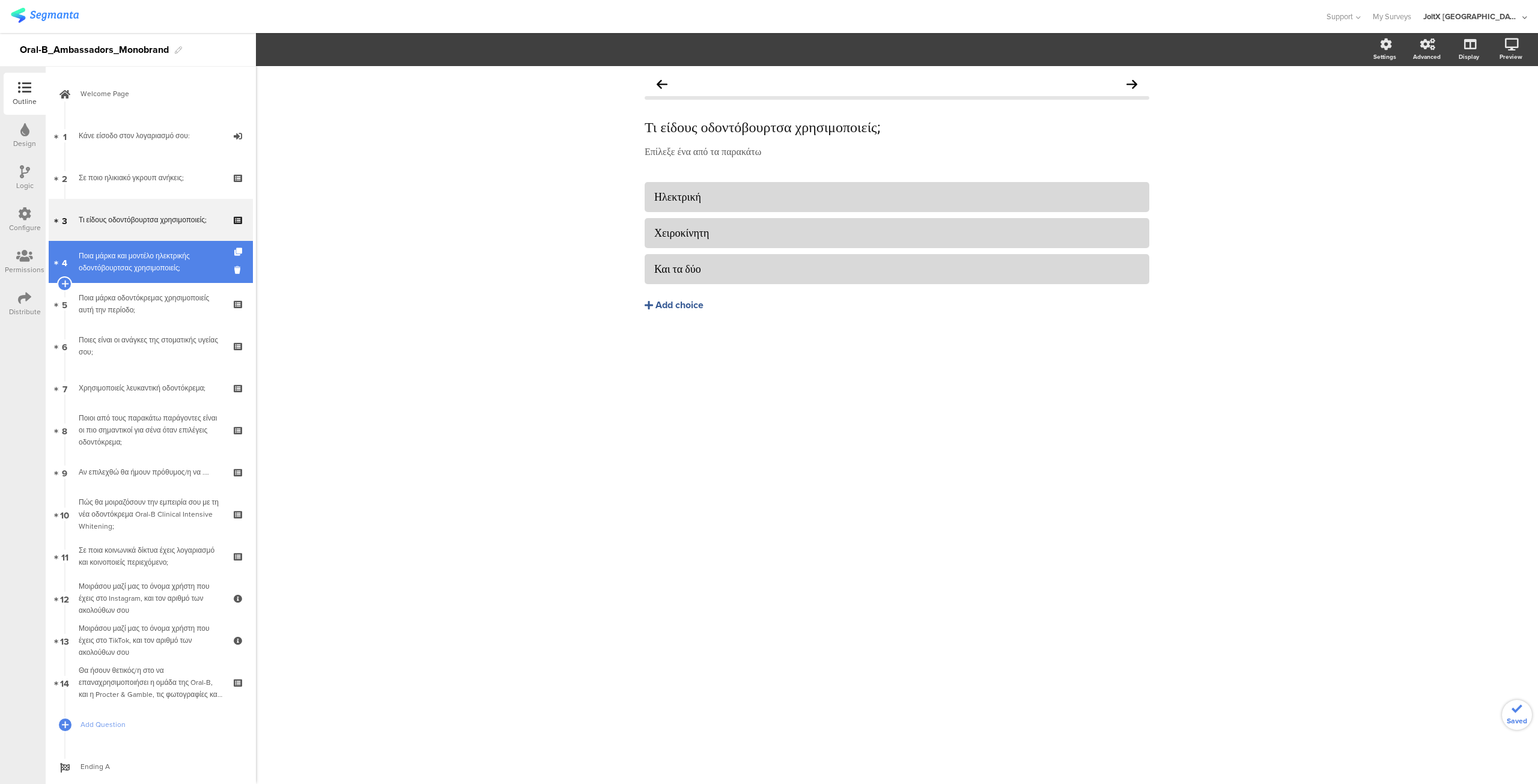
click at [122, 260] on div "Ποια μάρκα και μοντέλο ηλεκτρικής οδοντόβουρτσας χρησιμοποιείς;" at bounding box center [151, 262] width 144 height 24
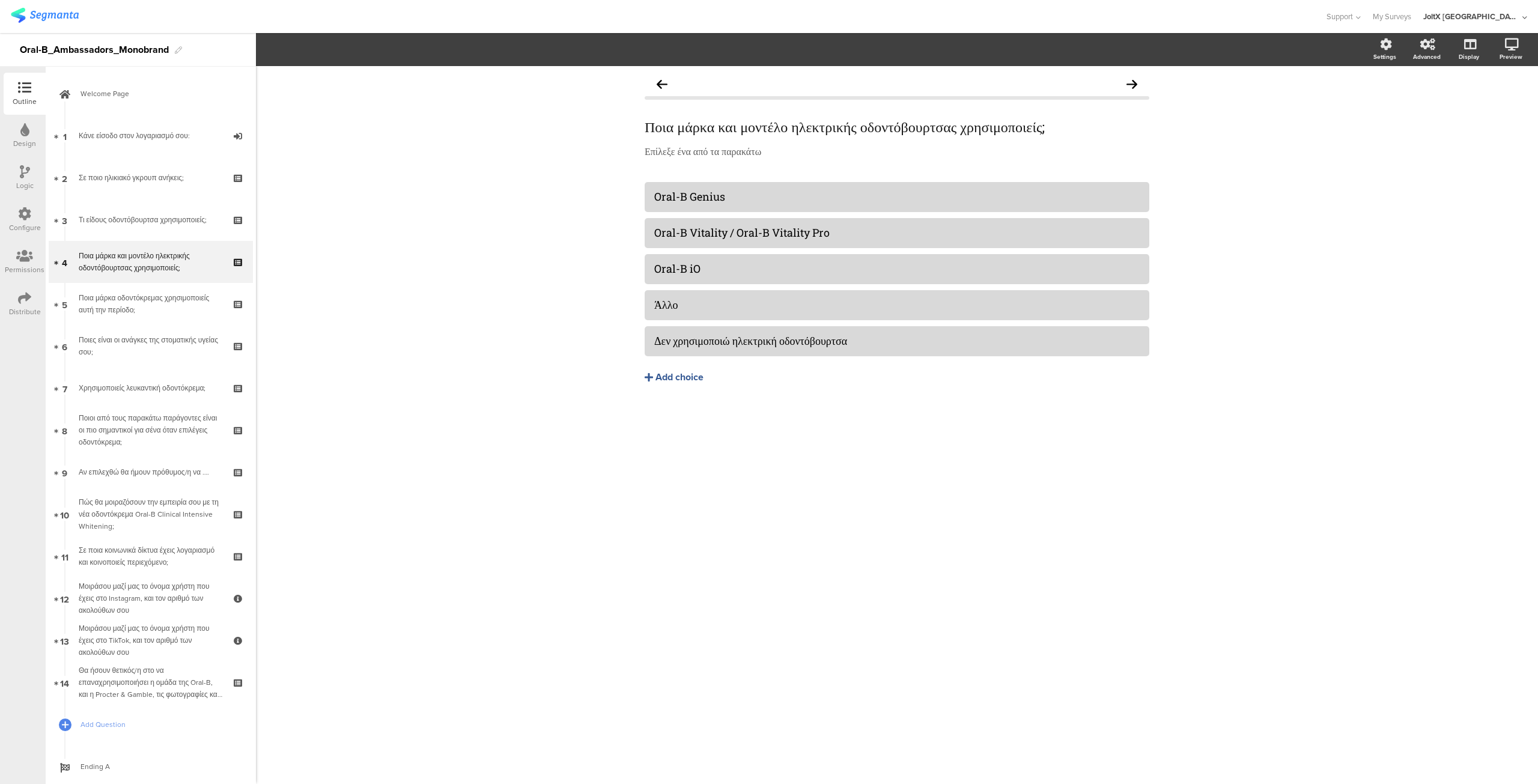
click at [23, 174] on icon at bounding box center [25, 172] width 10 height 13
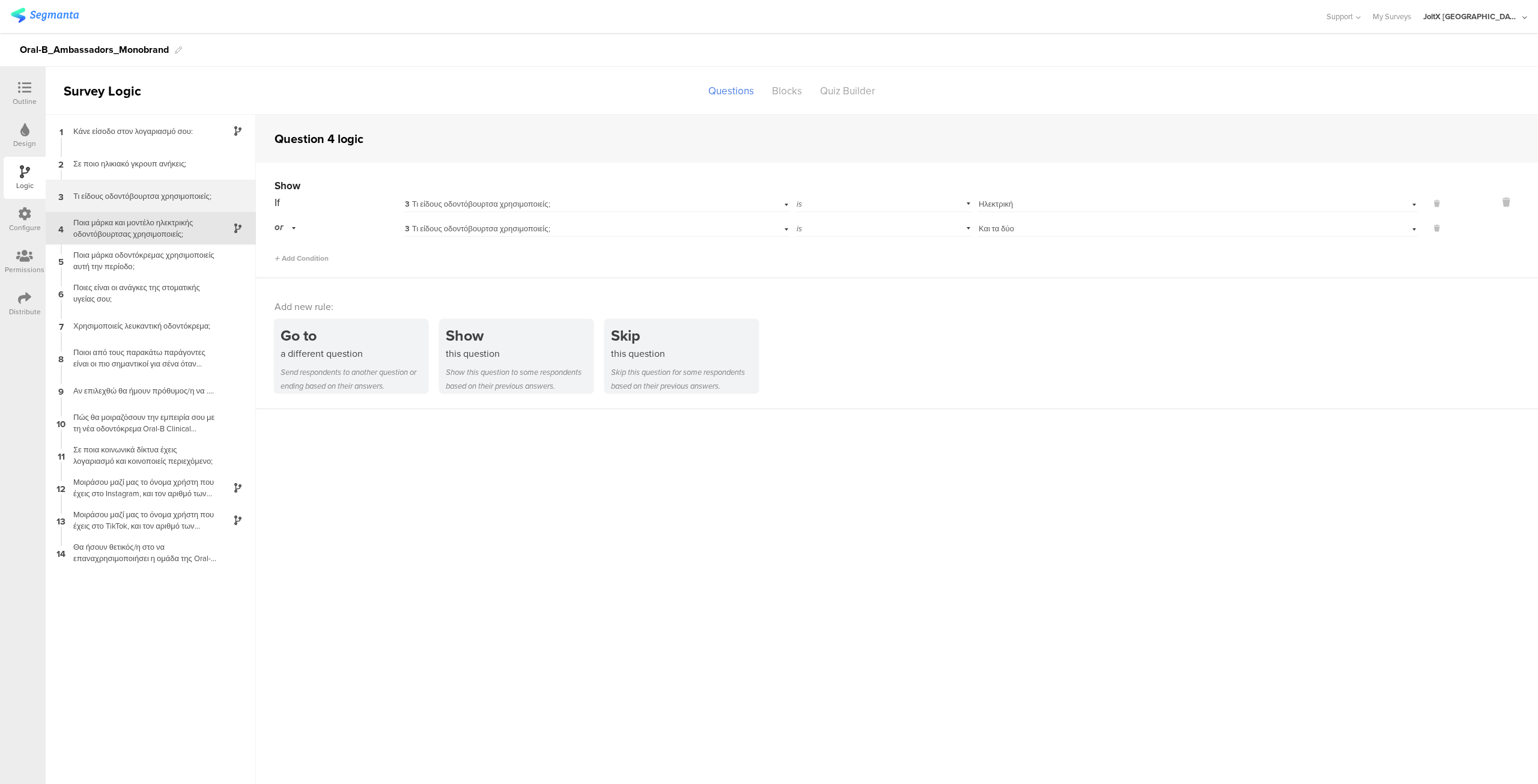
click at [98, 193] on div "Τι είδους οδοντόβουρτσα χρησιμοποιείς;" at bounding box center [141, 196] width 150 height 12
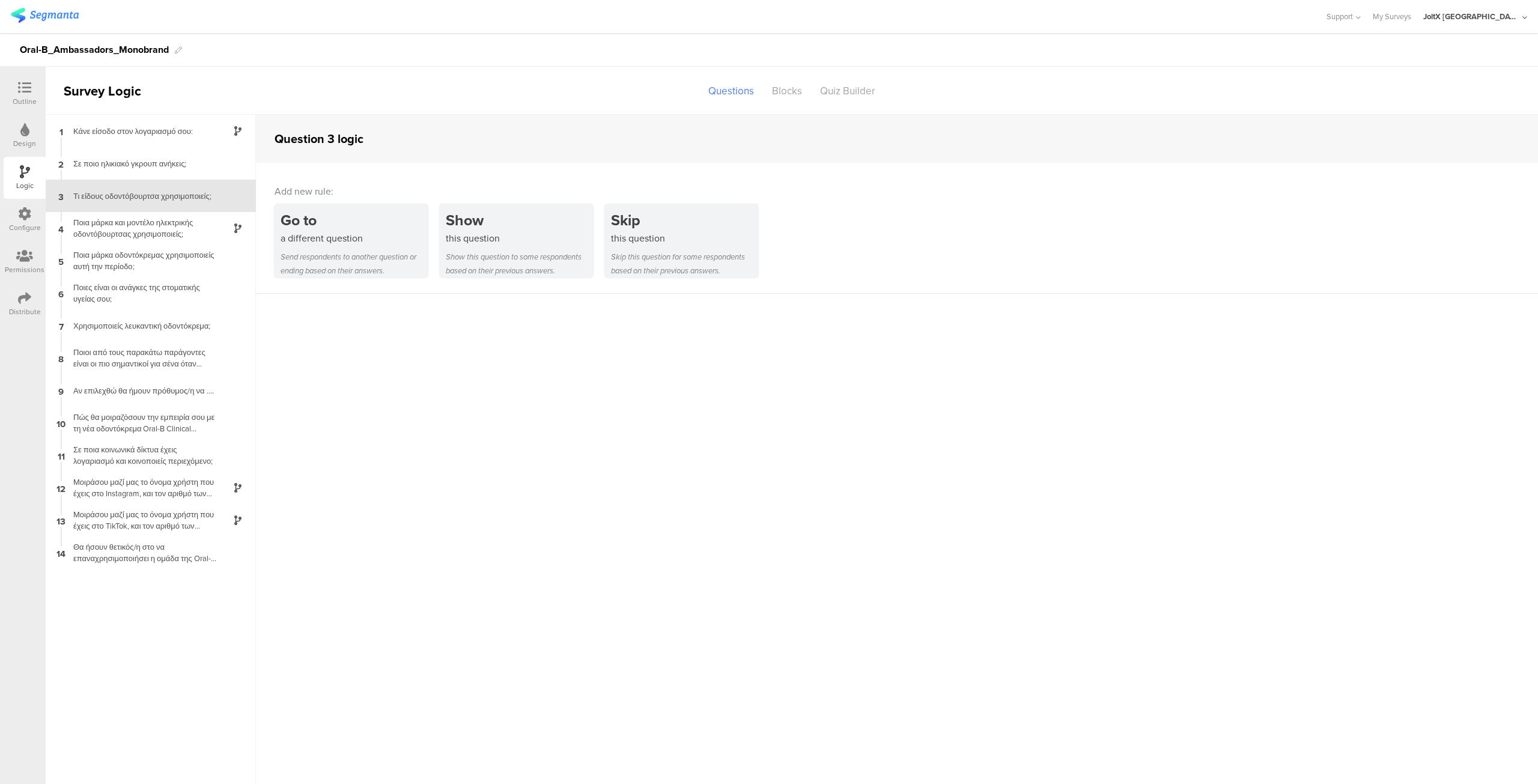
click at [25, 89] on icon at bounding box center [25, 87] width 13 height 13
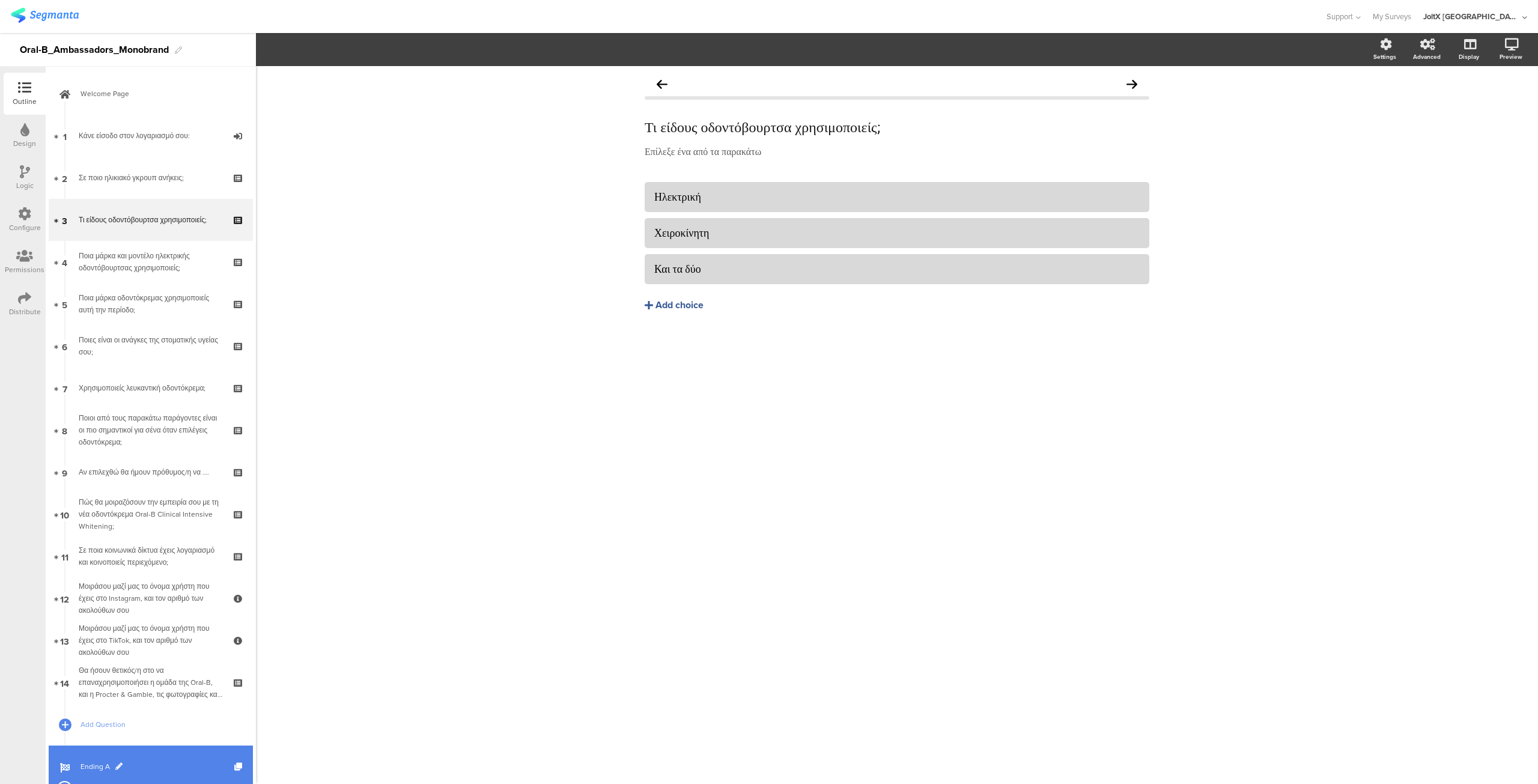
click at [87, 763] on span "Ending A" at bounding box center [157, 767] width 154 height 12
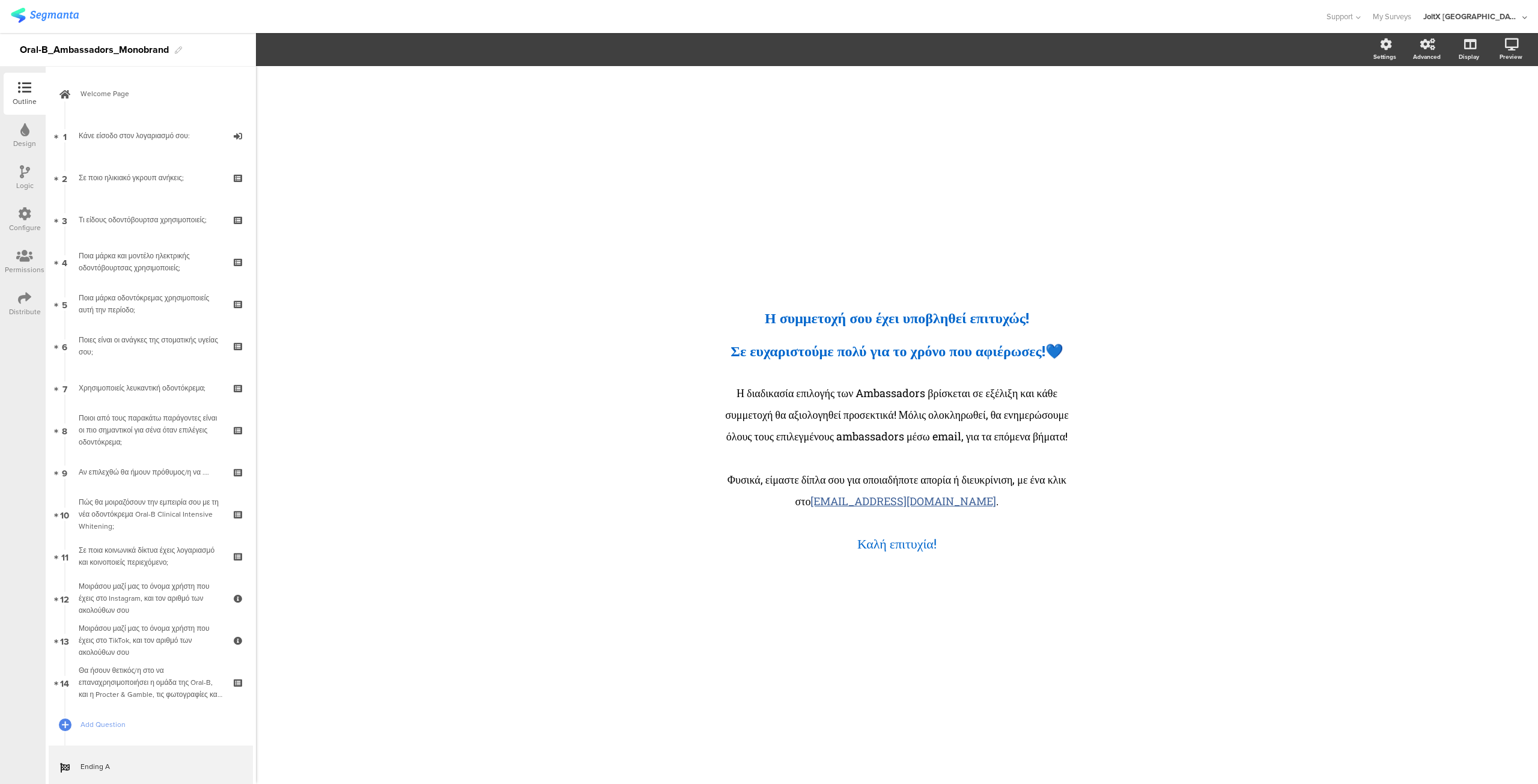
click at [27, 210] on icon at bounding box center [25, 214] width 13 height 13
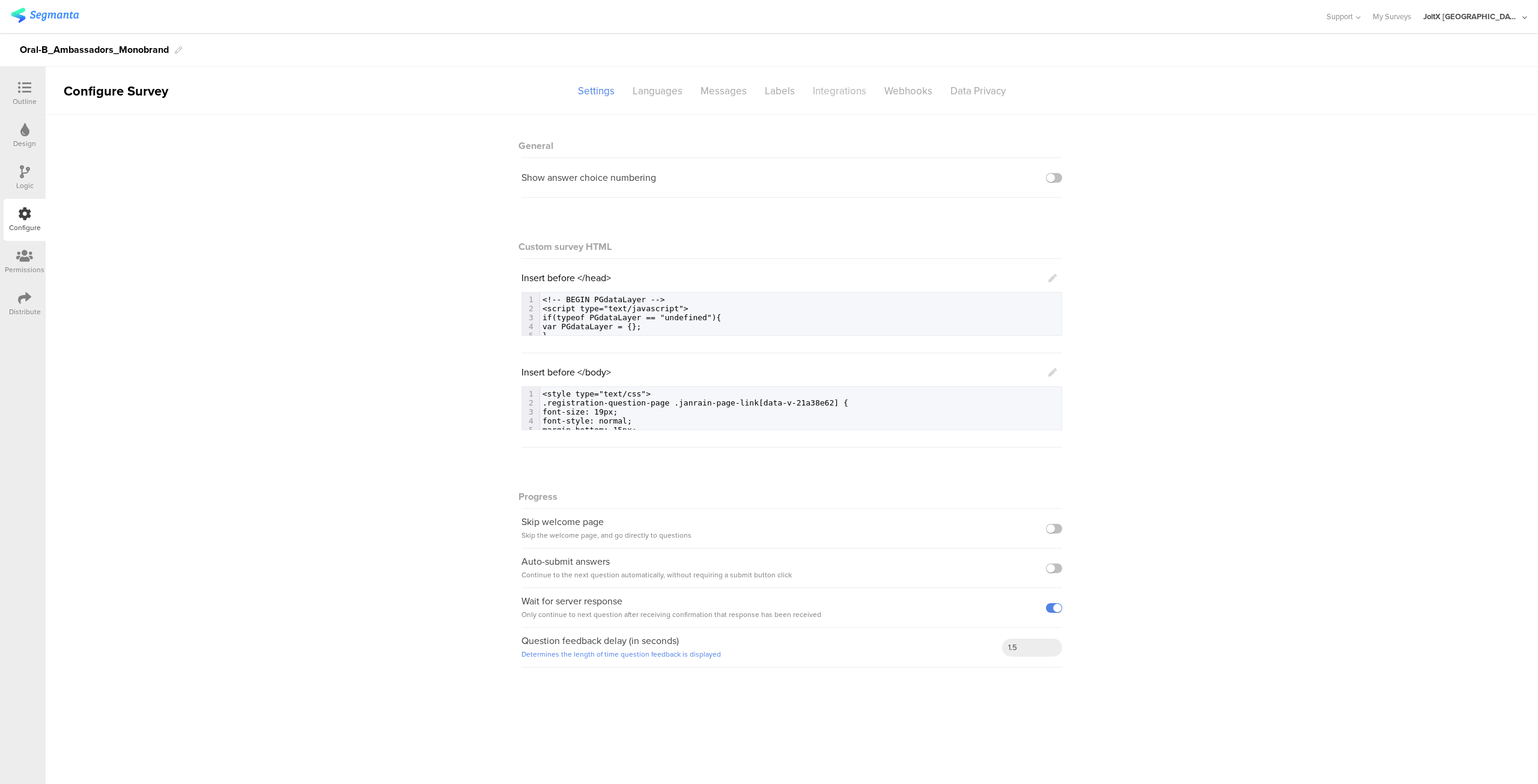
click at [835, 91] on div "Integrations" at bounding box center [839, 91] width 71 height 21
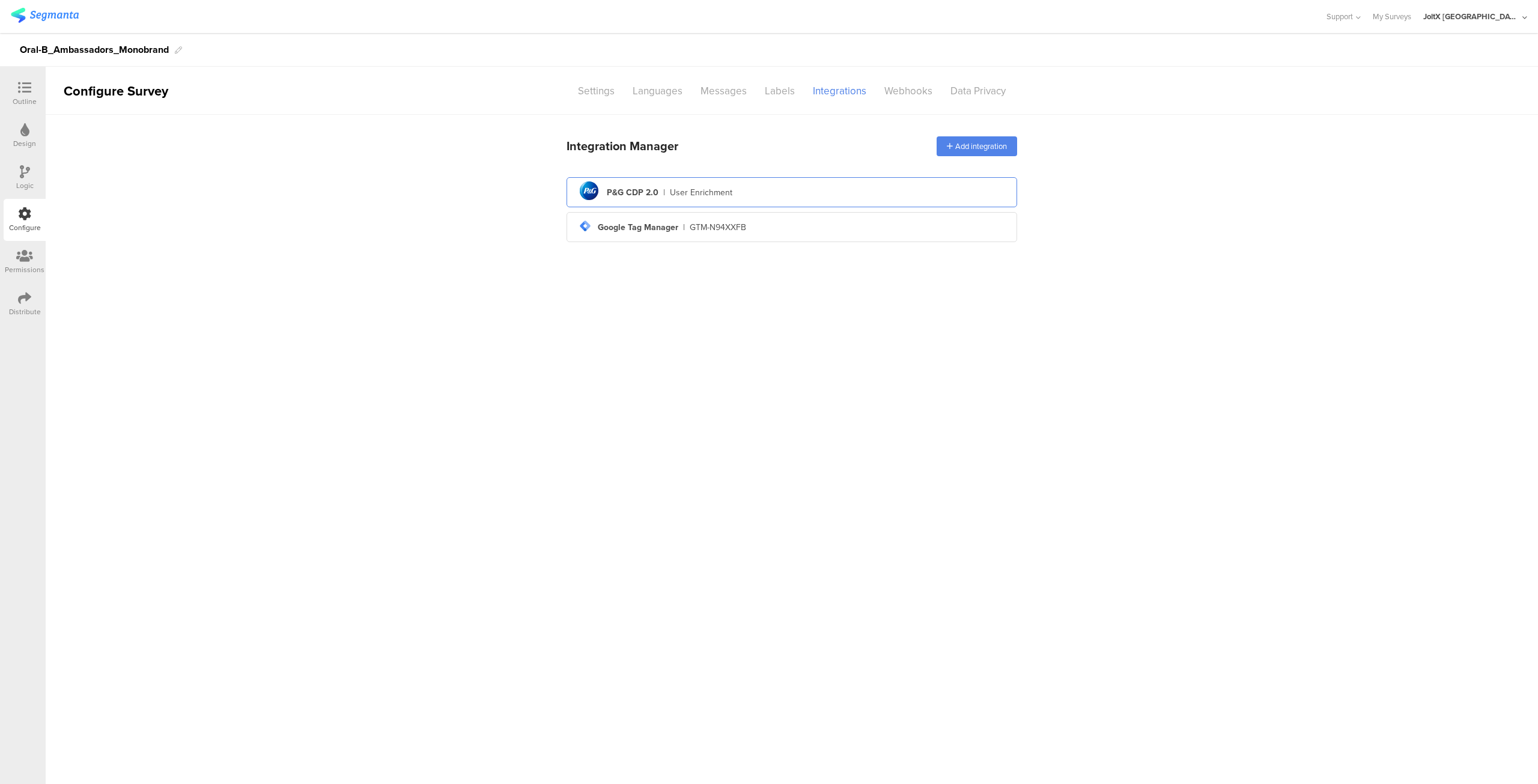
click at [767, 192] on div "pg logo P&G CDP 2.0 | User Enrichment" at bounding box center [792, 192] width 431 height 29
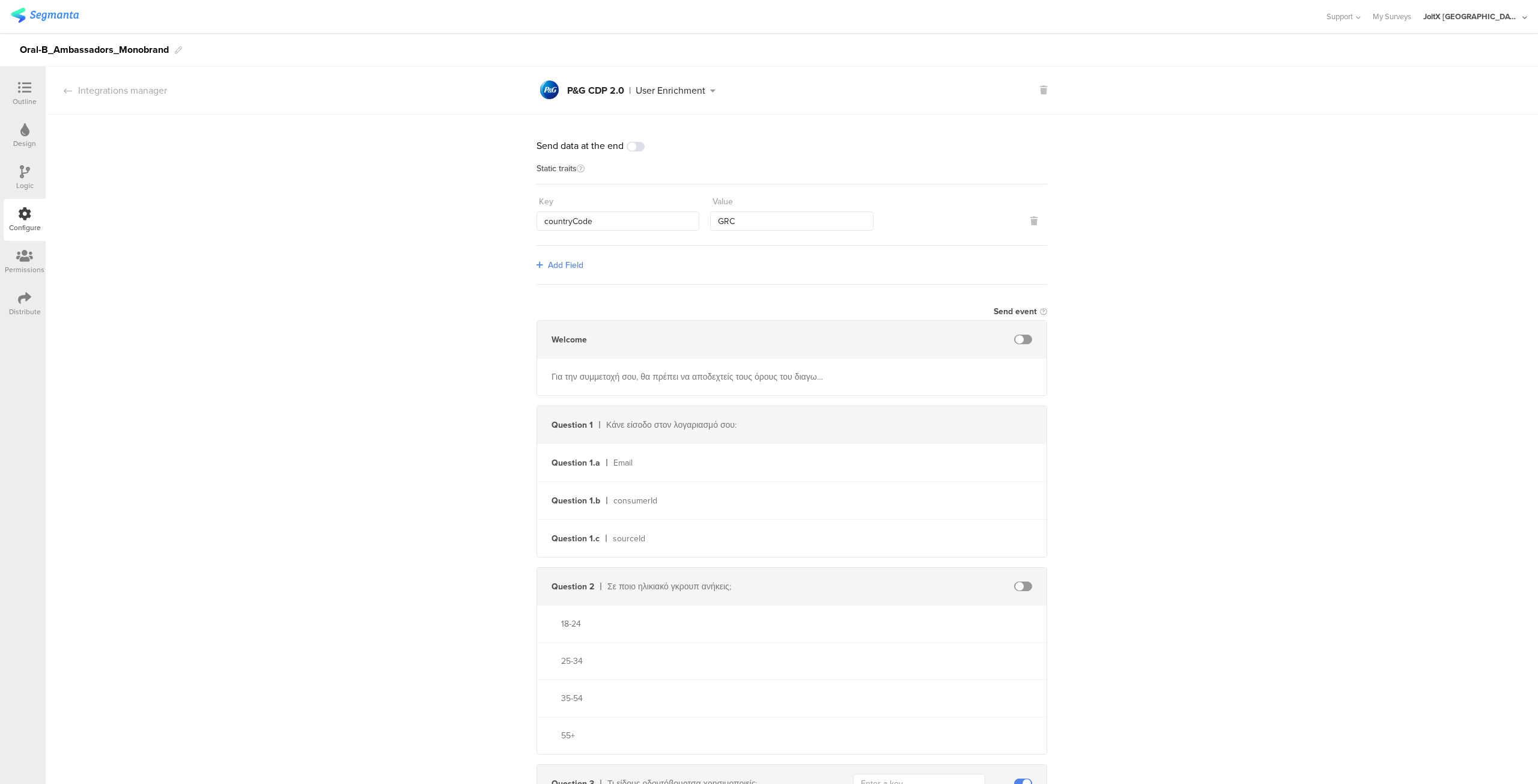
click at [23, 83] on icon at bounding box center [25, 87] width 13 height 13
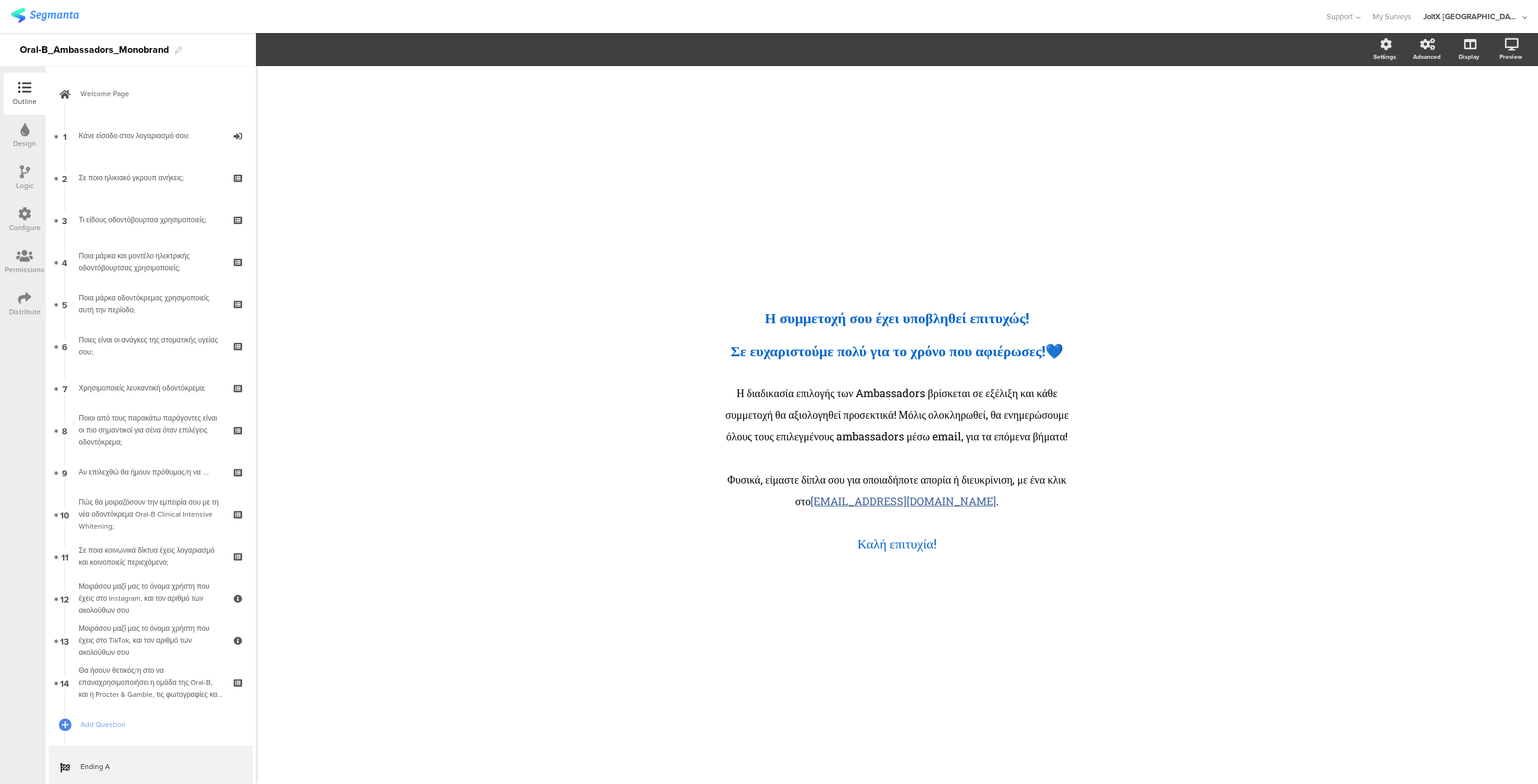
click at [22, 216] on icon at bounding box center [25, 214] width 13 height 13
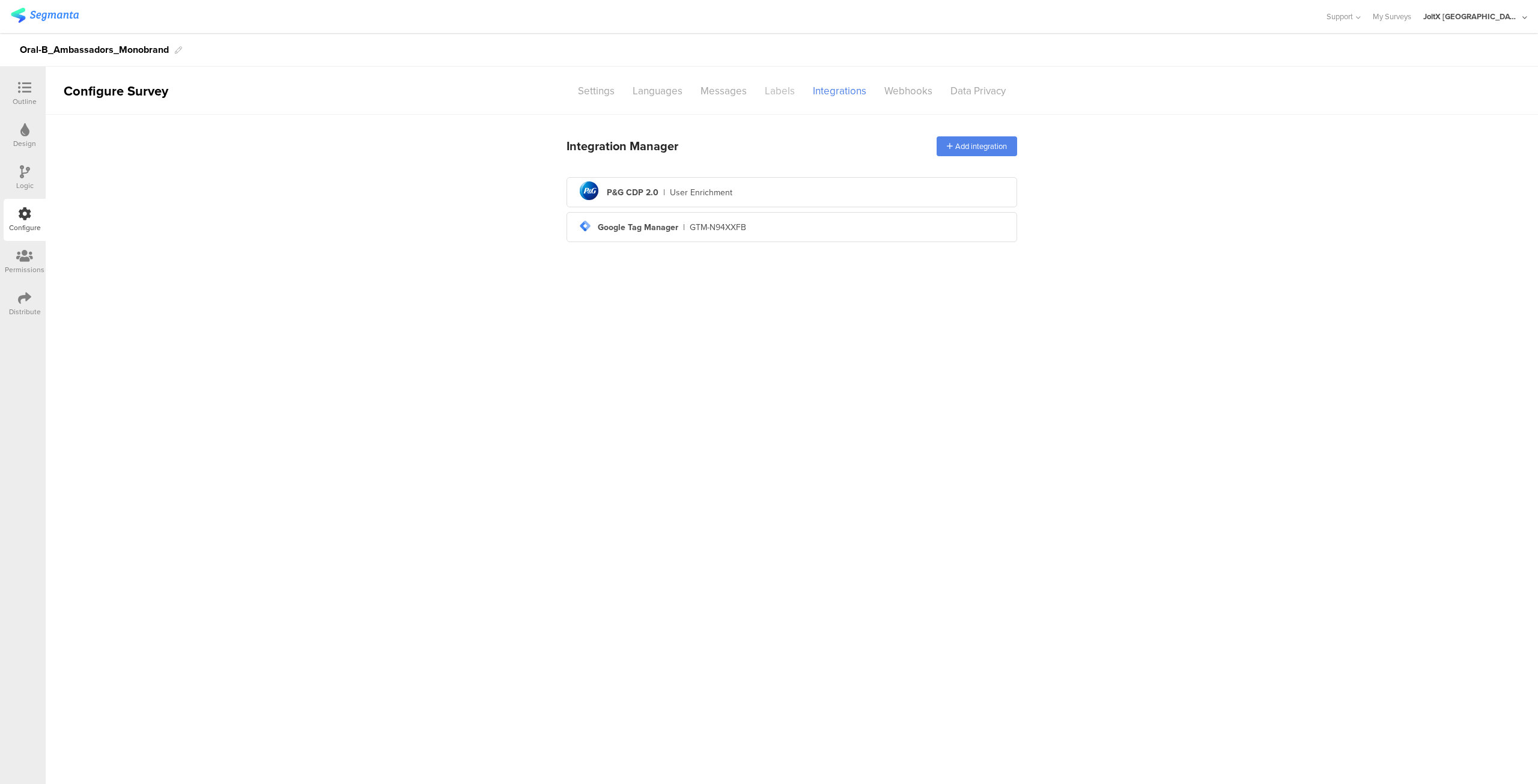
click at [775, 92] on div "Labels" at bounding box center [780, 91] width 48 height 21
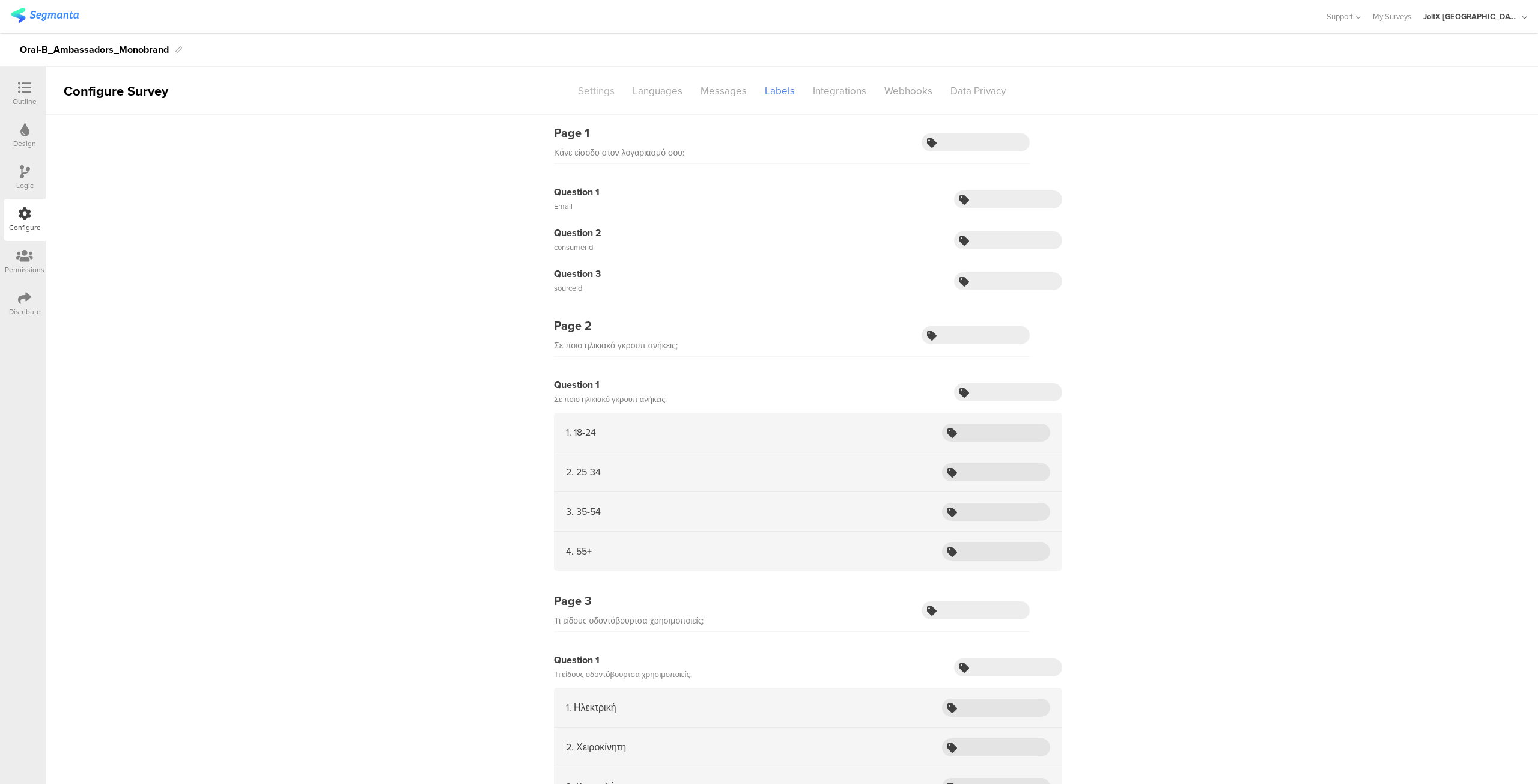
click at [596, 91] on div "Settings" at bounding box center [596, 91] width 54 height 21
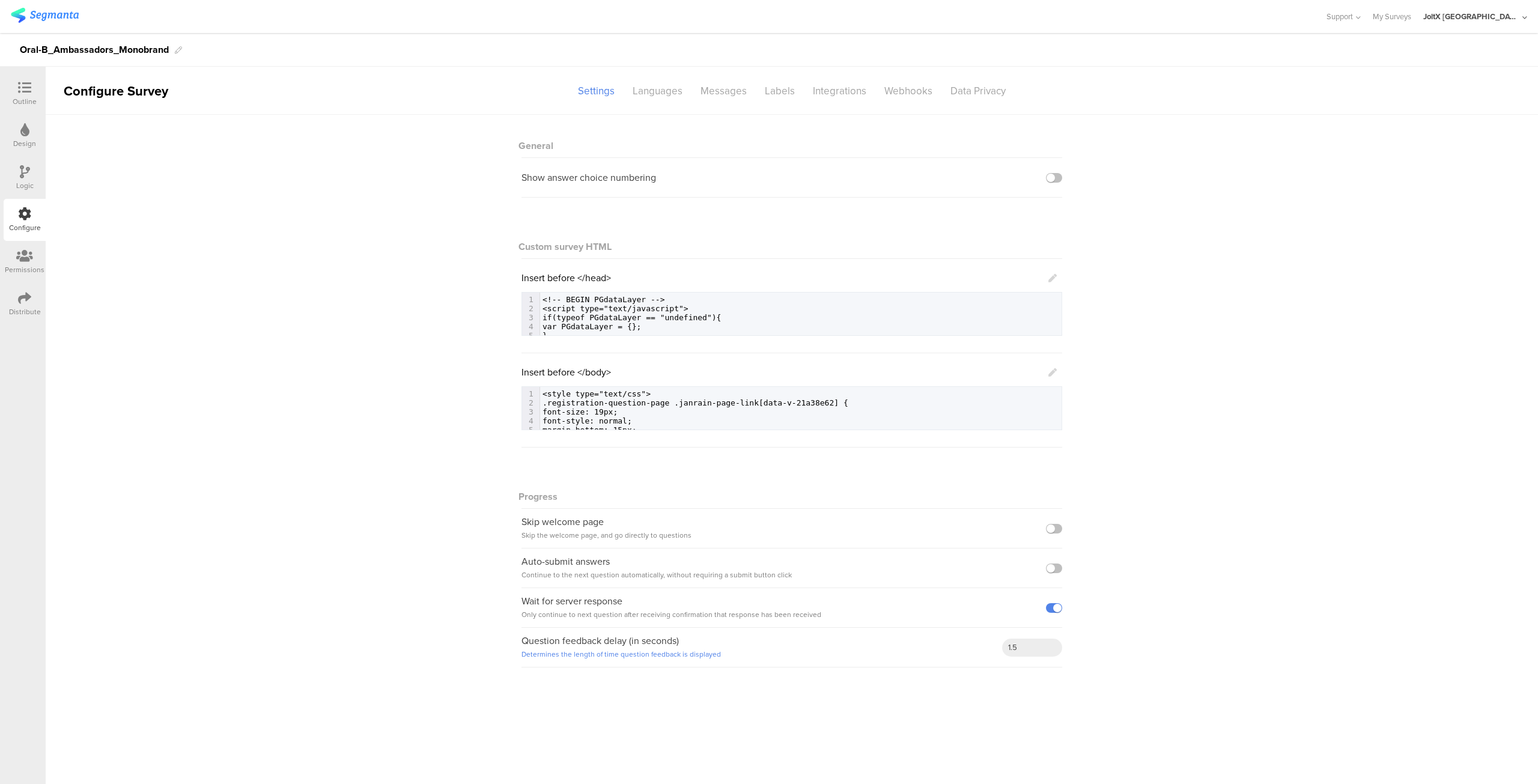
click at [1148, 338] on div "General Show answer choice numbering Custom survey HTML Insert before </head> 7…" at bounding box center [792, 397] width 1493 height 565
click at [24, 298] on icon at bounding box center [25, 298] width 13 height 13
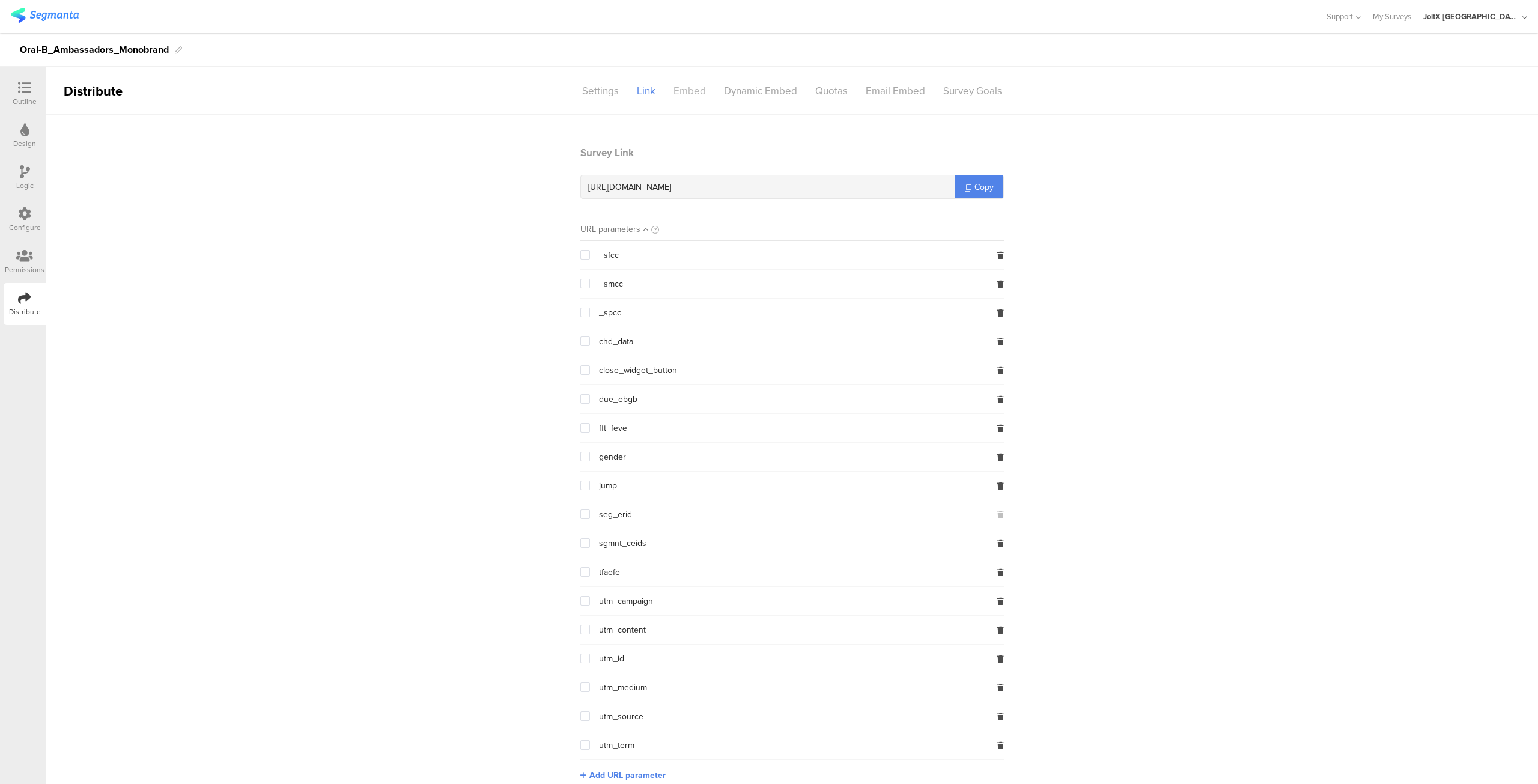
click at [684, 92] on div "Embed" at bounding box center [690, 91] width 51 height 21
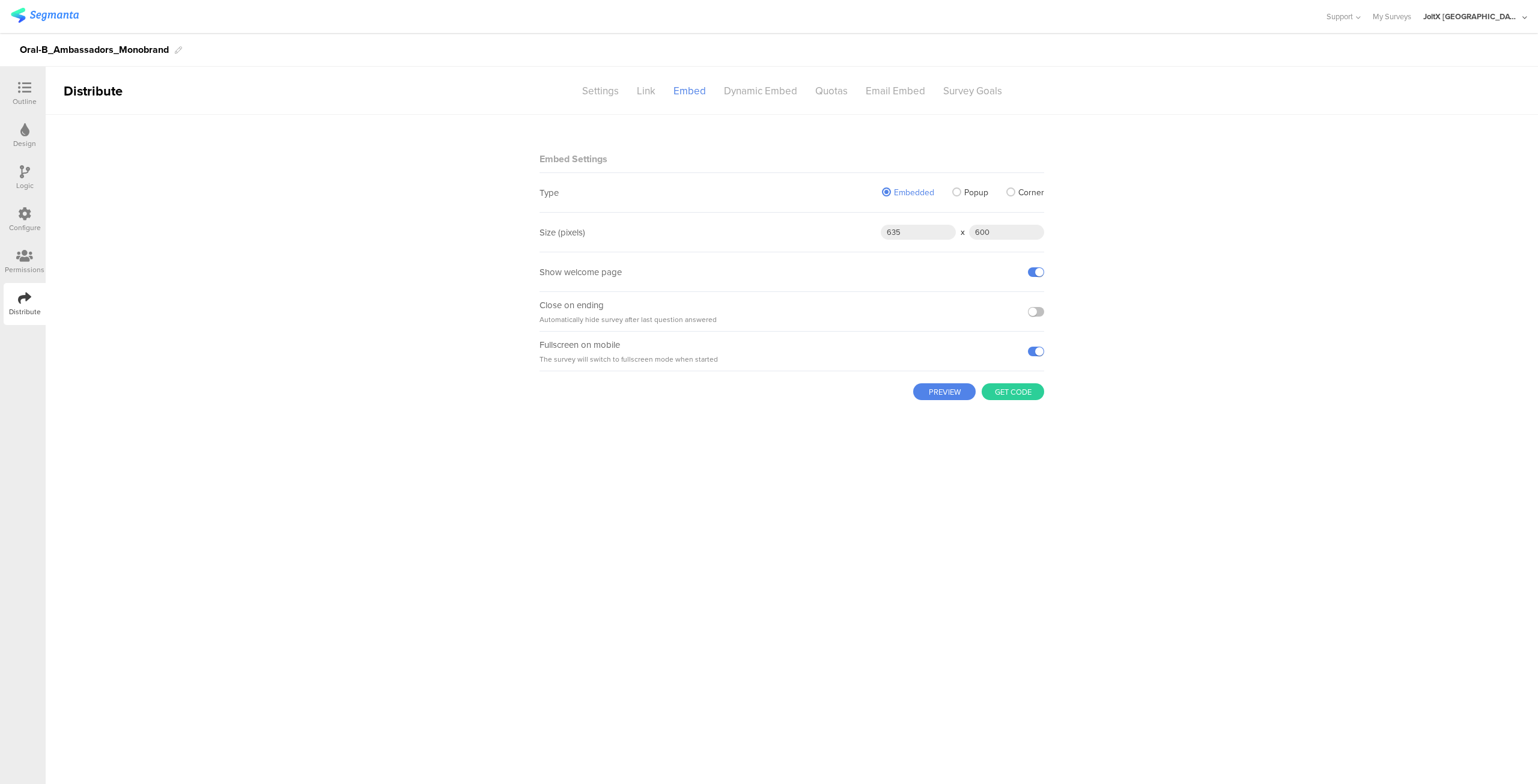
click at [935, 390] on button "PREVIEW" at bounding box center [944, 392] width 62 height 17
drag, startPoint x: 979, startPoint y: 232, endPoint x: 980, endPoint y: 243, distance: 11.0
click at [979, 232] on input "600" at bounding box center [1007, 232] width 75 height 15
type input "800"
drag, startPoint x: 901, startPoint y: 232, endPoint x: 872, endPoint y: 232, distance: 29.0
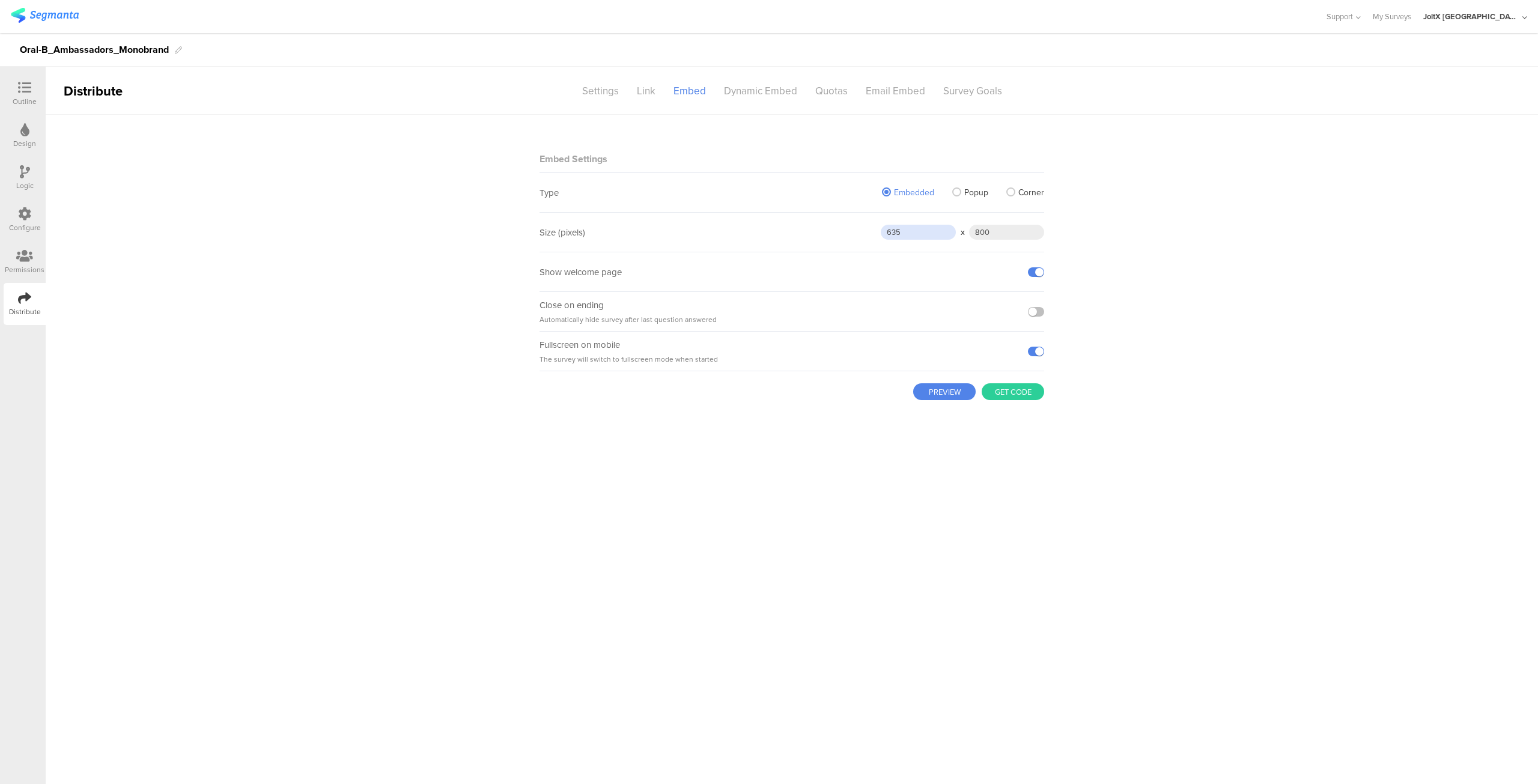
click at [872, 232] on div "Size (pixels) 635 x 800" at bounding box center [791, 232] width 504 height 39
type input "1100"
click at [933, 390] on button "PREVIEW" at bounding box center [944, 392] width 62 height 17
drag, startPoint x: 996, startPoint y: 228, endPoint x: 973, endPoint y: 229, distance: 23.0
click at [993, 228] on input "800" at bounding box center [1007, 232] width 75 height 15
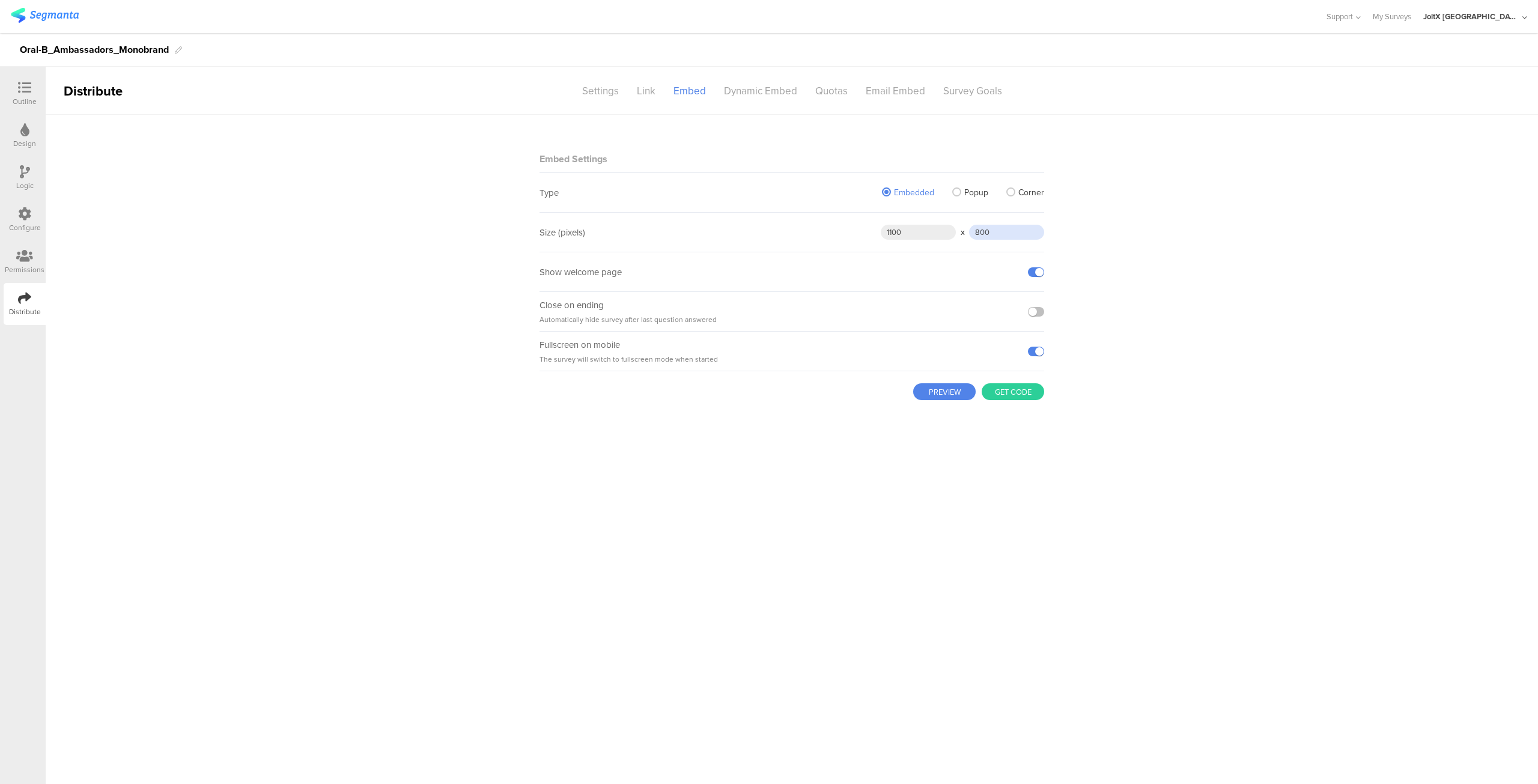
click at [978, 231] on input "800" at bounding box center [1007, 232] width 75 height 15
type input "900"
drag, startPoint x: 1122, startPoint y: 424, endPoint x: 1125, endPoint y: 438, distance: 14.3
click at [1122, 427] on main "Embed Settings Type Embedded Popup Corner Size (pixels) 1100 x 900 Show welcome…" at bounding box center [792, 449] width 1493 height 669
click at [940, 391] on button "PREVIEW" at bounding box center [944, 392] width 62 height 17
